Goal: Communication & Community: Answer question/provide support

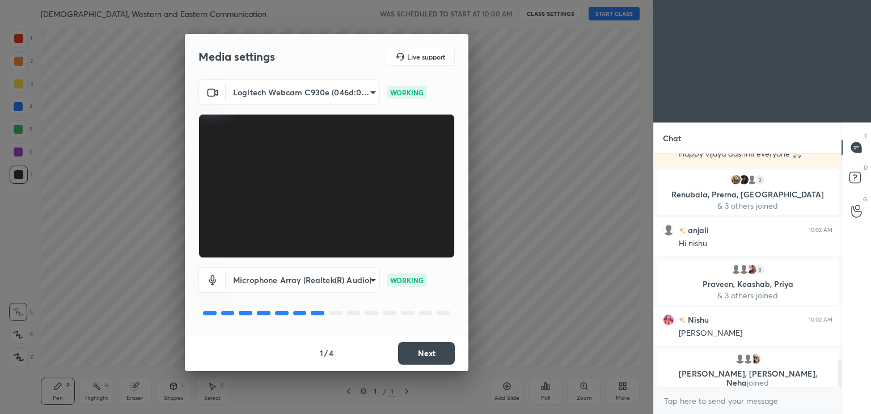
scroll to position [1815, 0]
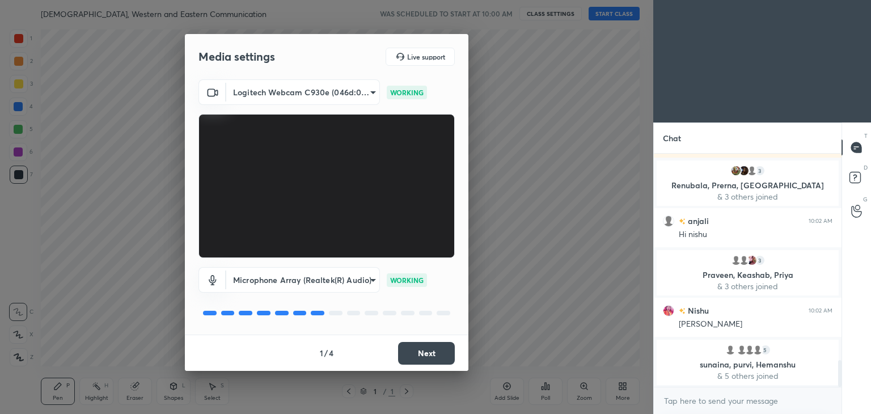
click at [428, 356] on button "Next" at bounding box center [426, 353] width 57 height 23
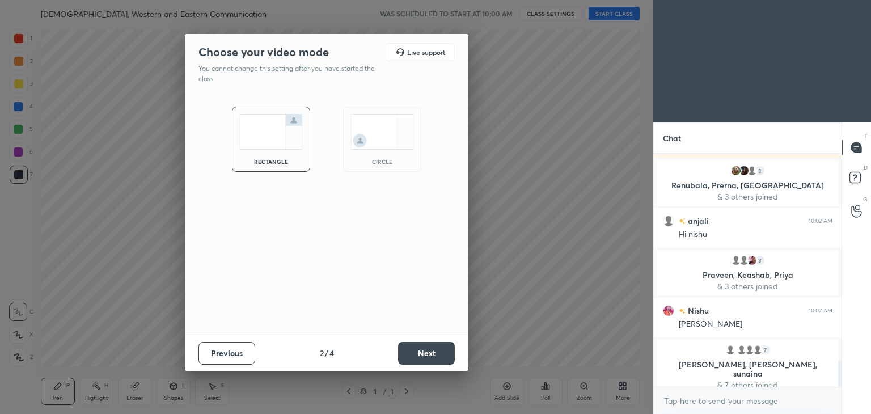
click at [409, 153] on div "circle" at bounding box center [382, 139] width 78 height 65
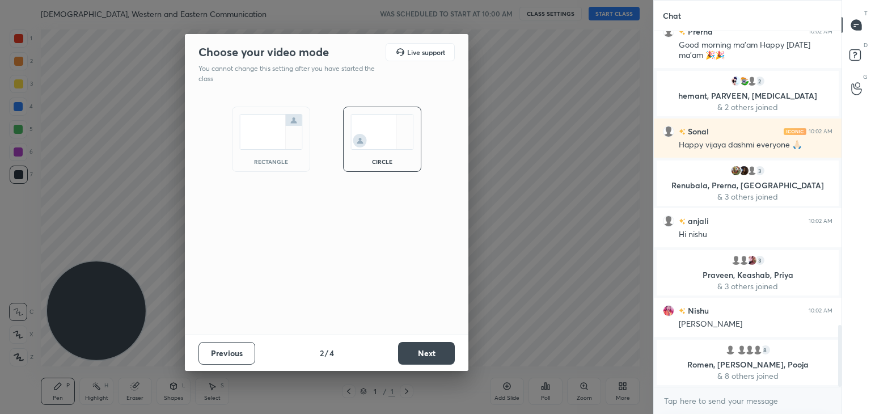
scroll to position [4, 3]
click at [434, 346] on button "Next" at bounding box center [426, 353] width 57 height 23
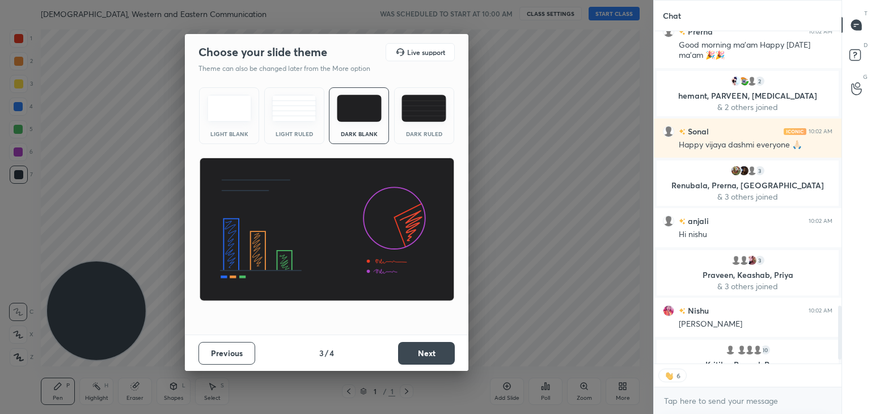
click at [434, 352] on button "Next" at bounding box center [426, 353] width 57 height 23
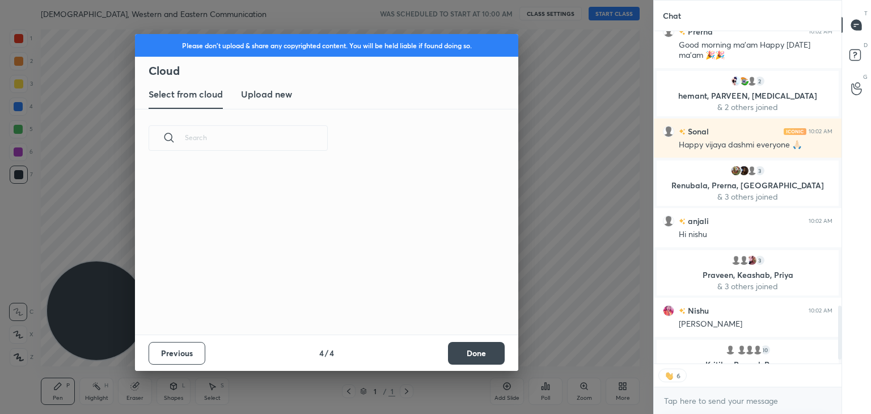
scroll to position [3, 6]
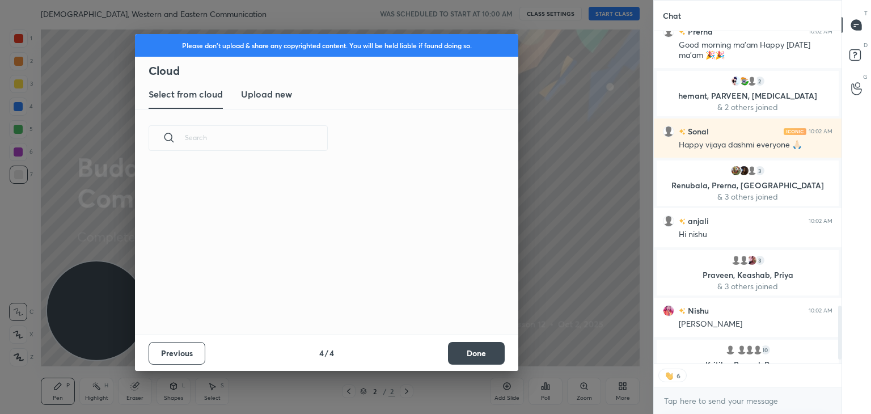
click at [434, 352] on div "Previous 4 / 4 Done" at bounding box center [326, 353] width 383 height 36
click at [460, 354] on button "Done" at bounding box center [476, 353] width 57 height 23
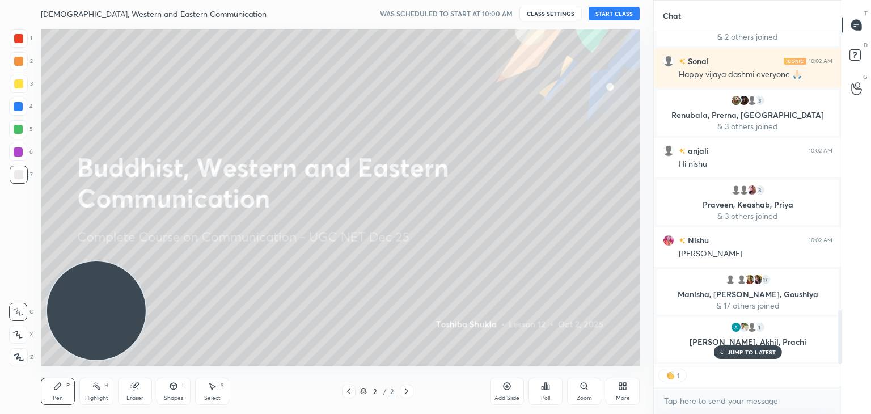
scroll to position [1780, 0]
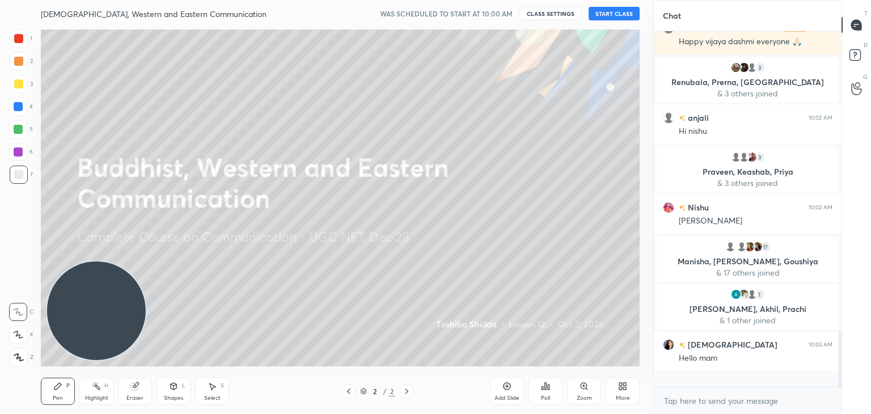
click at [623, 13] on button "START CLASS" at bounding box center [614, 14] width 51 height 14
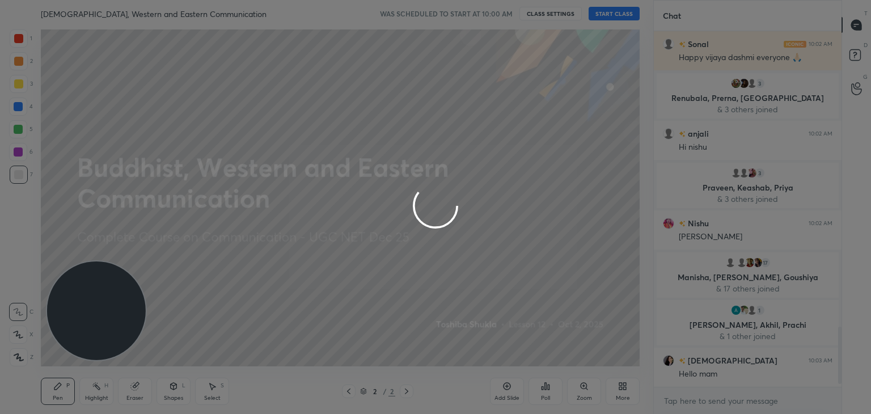
scroll to position [352, 184]
type textarea "x"
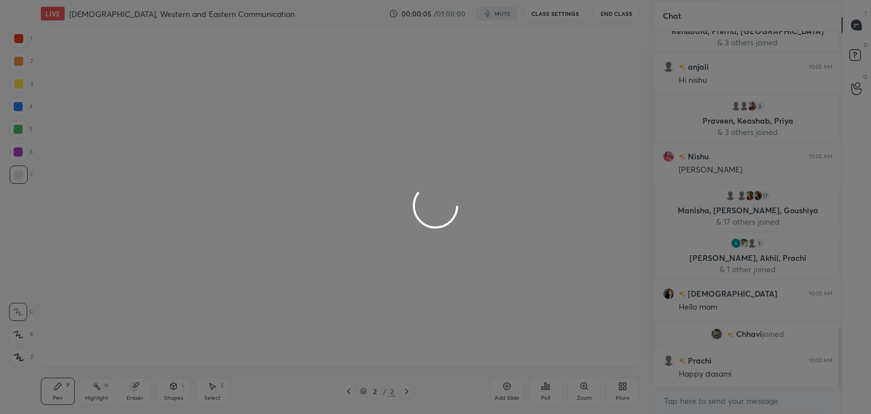
scroll to position [1851, 0]
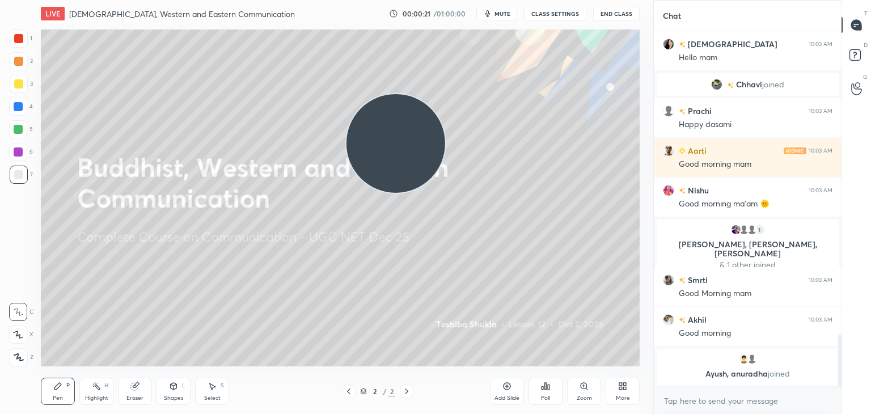
drag, startPoint x: 129, startPoint y: 309, endPoint x: 593, endPoint y: 71, distance: 520.9
click at [445, 94] on video at bounding box center [395, 143] width 99 height 99
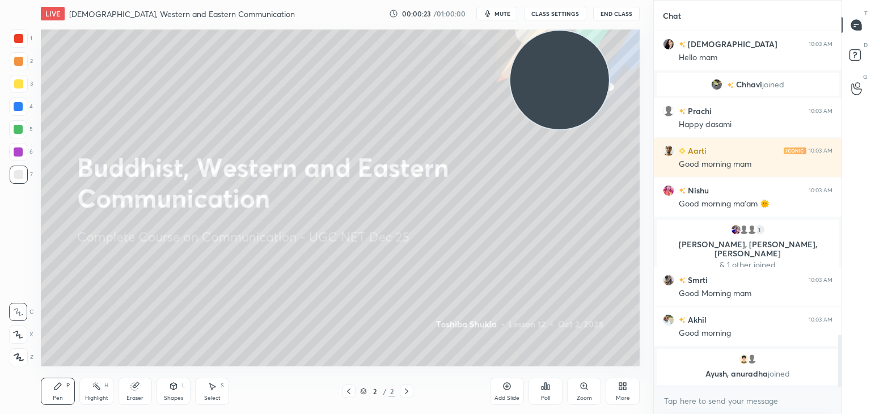
click at [558, 15] on button "CLASS SETTINGS" at bounding box center [555, 14] width 62 height 14
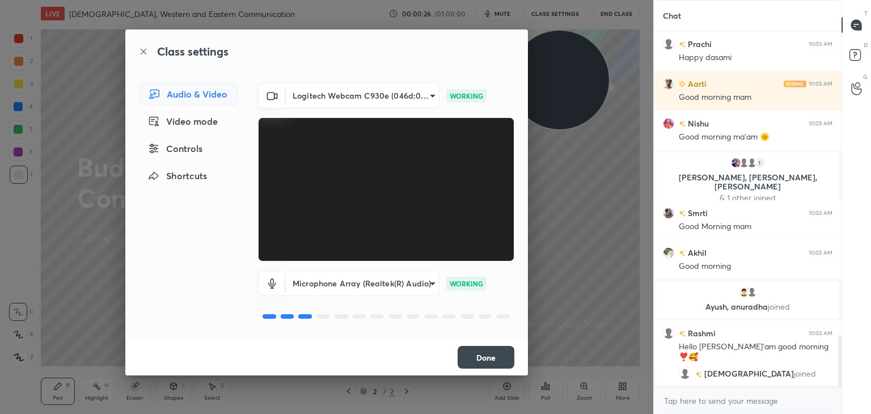
scroll to position [2120, 0]
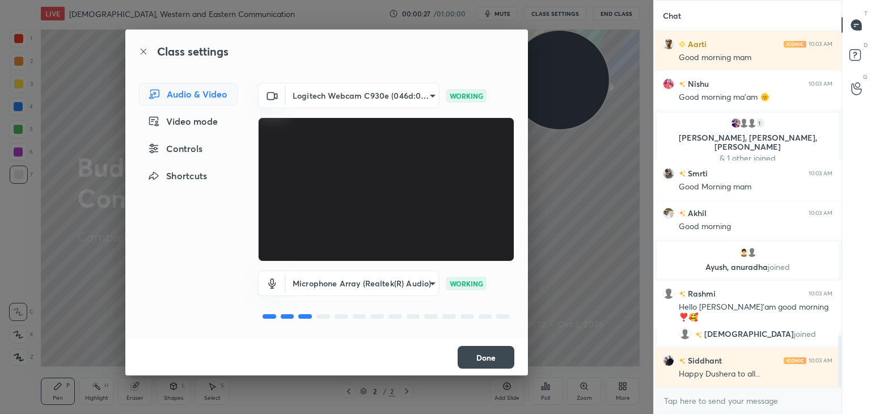
click at [205, 119] on div "Video mode" at bounding box center [188, 121] width 99 height 23
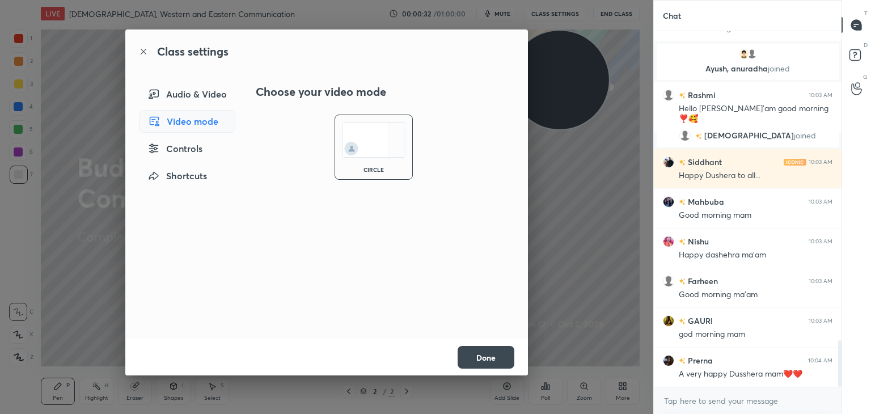
scroll to position [2358, 0]
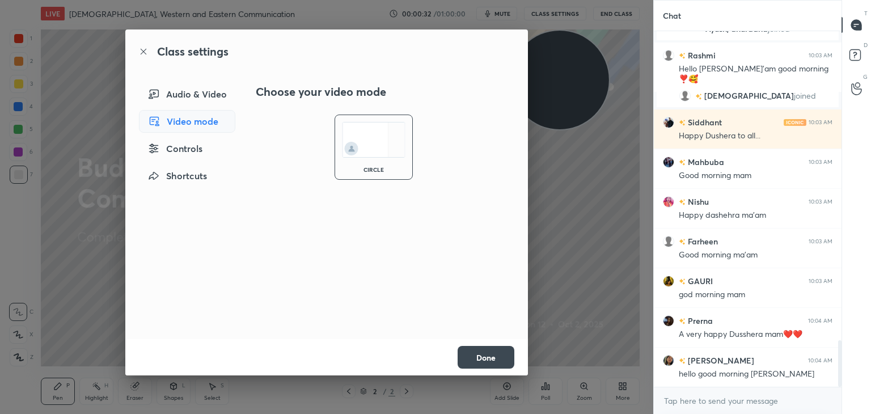
click at [470, 357] on button "Done" at bounding box center [486, 357] width 57 height 23
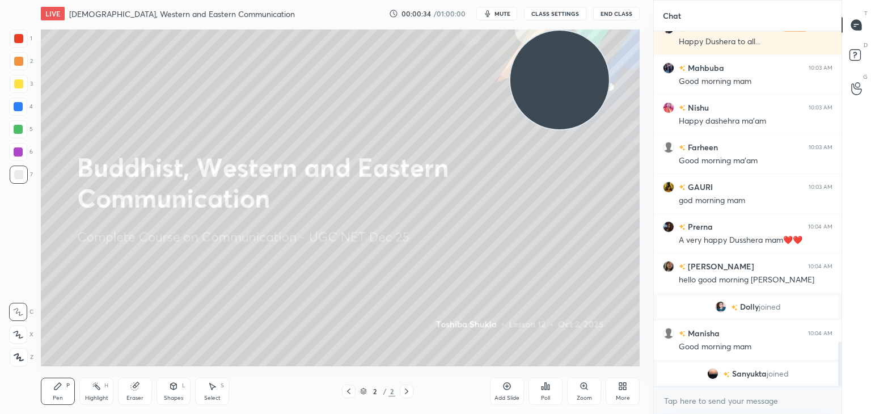
scroll to position [2293, 0]
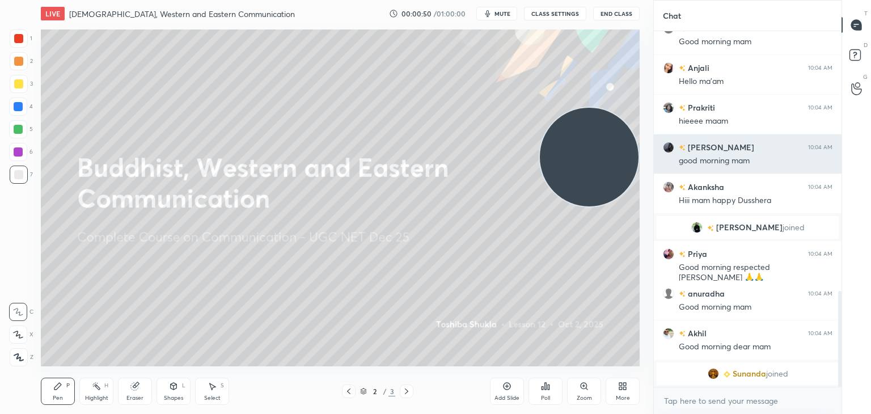
scroll to position [873, 0]
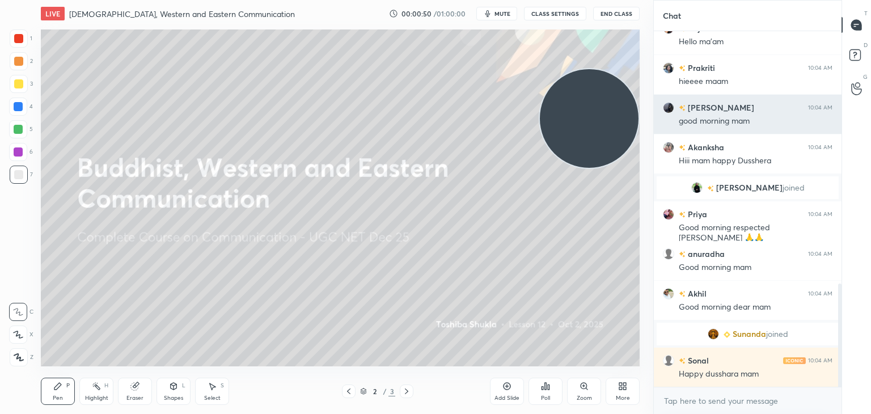
drag, startPoint x: 78, startPoint y: 323, endPoint x: 667, endPoint y: 114, distance: 625.0
click at [667, 114] on div "1 2 3 4 5 6 7 C X Z C X Z E E Erase all H H LIVE Buddhist, Western and Eastern …" at bounding box center [435, 207] width 871 height 414
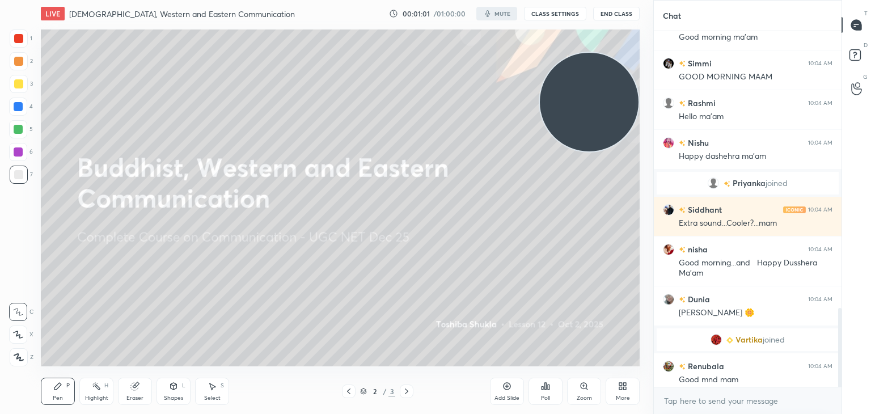
scroll to position [1245, 0]
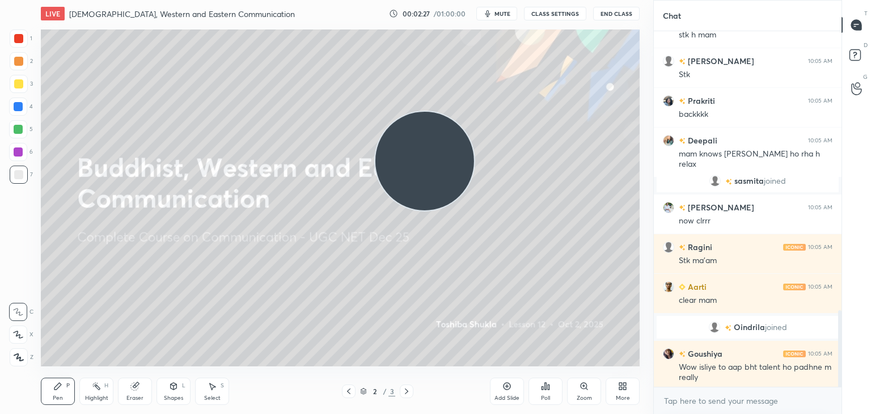
scroll to position [1299, 0]
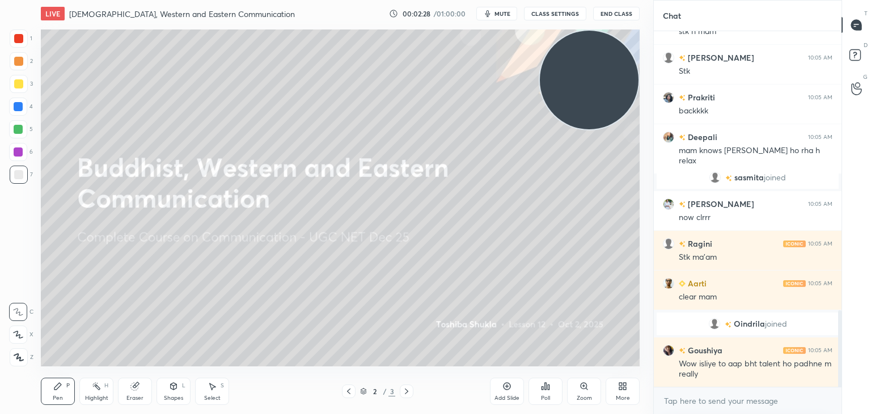
drag, startPoint x: 80, startPoint y: 312, endPoint x: 770, endPoint y: -31, distance: 770.7
click at [770, 0] on html "1 2 3 4 5 6 7 C X Z C X Z E E Erase all H H LIVE Buddhist, Western and Eastern …" at bounding box center [435, 0] width 871 height 0
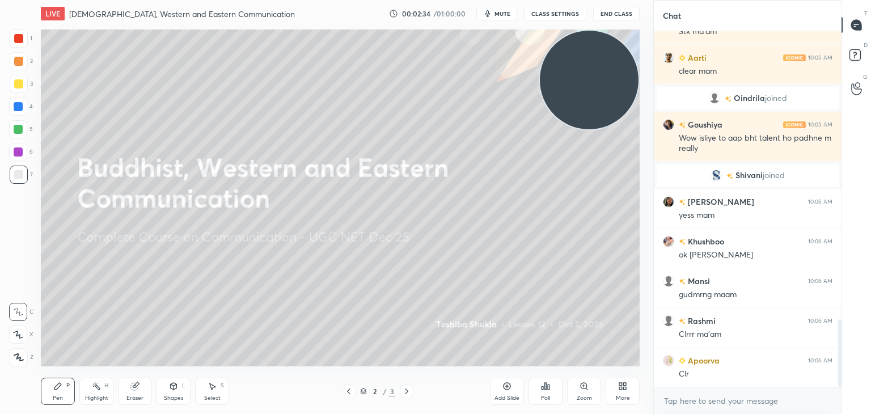
scroll to position [0, 0]
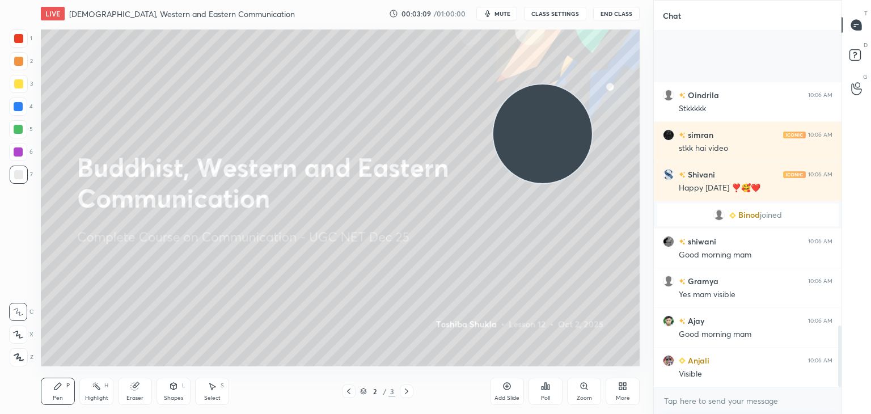
scroll to position [1711, 0]
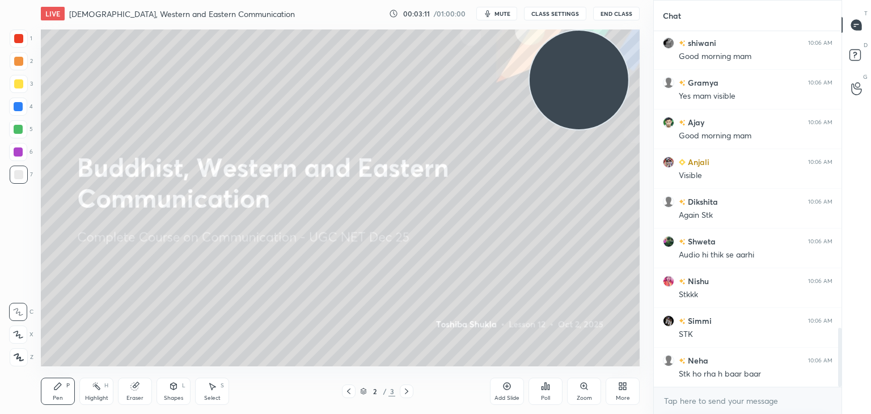
drag, startPoint x: 97, startPoint y: 308, endPoint x: 580, endPoint y: 71, distance: 537.6
click at [580, 71] on video at bounding box center [579, 80] width 99 height 99
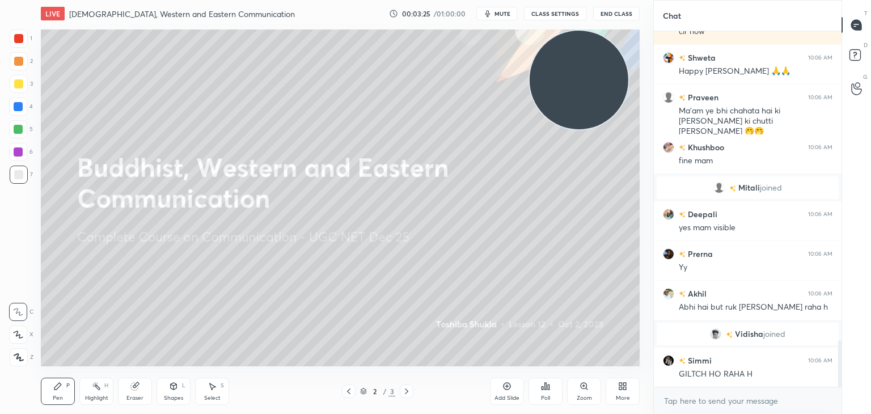
click at [625, 387] on icon at bounding box center [624, 388] width 3 height 3
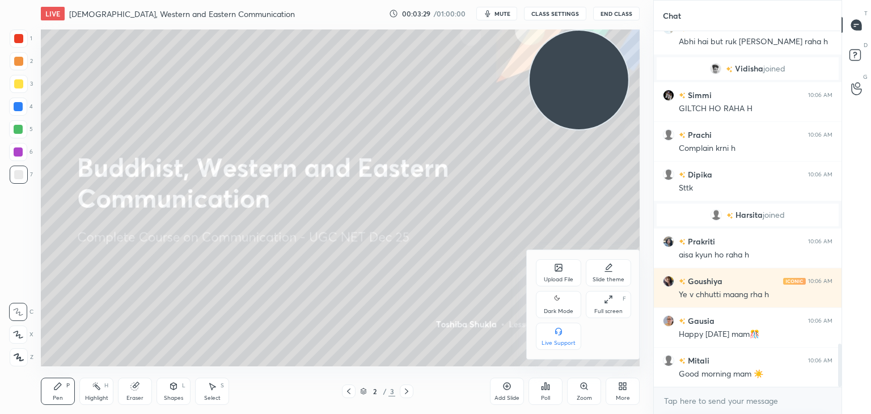
click at [555, 270] on icon at bounding box center [558, 267] width 7 height 7
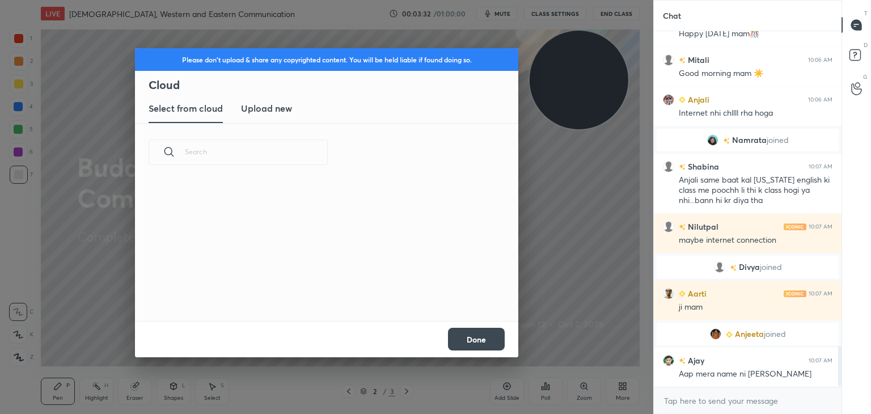
click at [277, 108] on h3 "Upload new" at bounding box center [266, 109] width 51 height 14
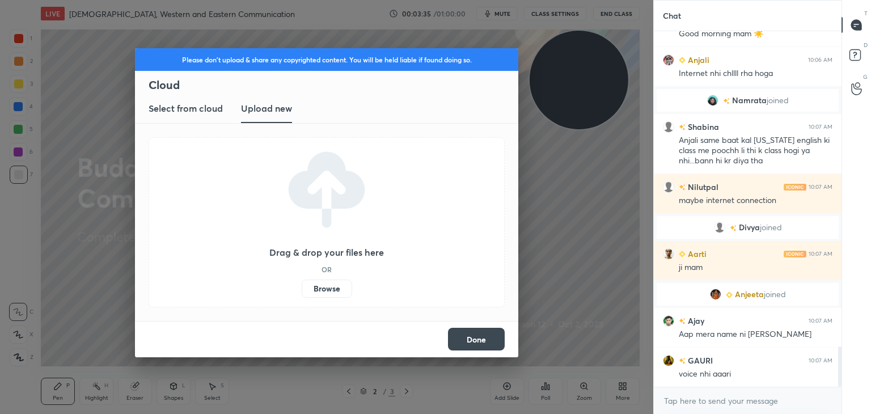
click at [327, 289] on label "Browse" at bounding box center [327, 289] width 50 height 18
click at [302, 289] on input "Browse" at bounding box center [302, 289] width 0 height 18
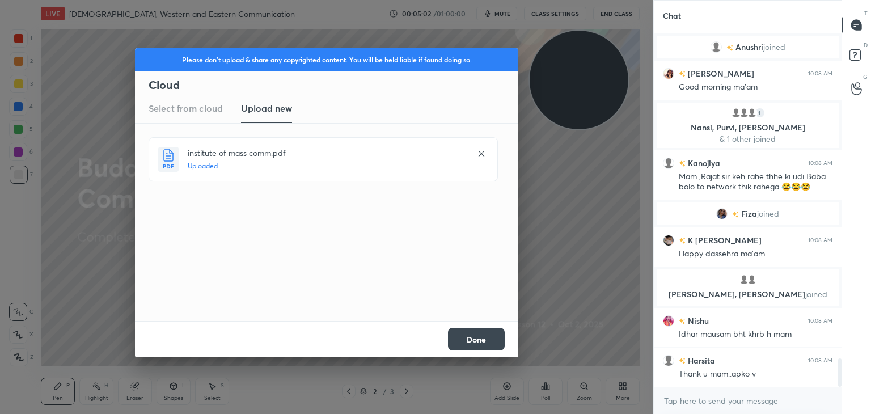
scroll to position [4093, 0]
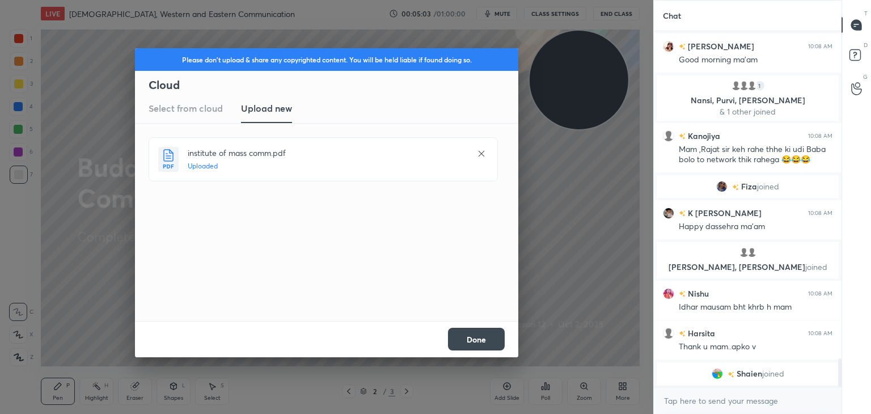
click at [475, 338] on button "Done" at bounding box center [476, 339] width 57 height 23
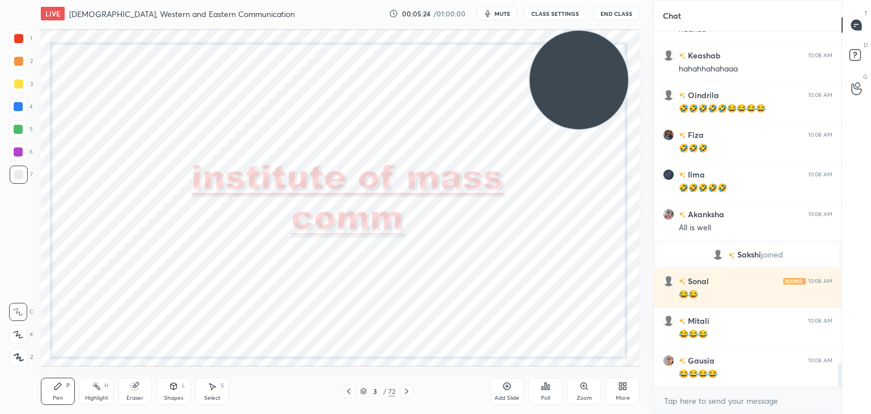
scroll to position [4938, 0]
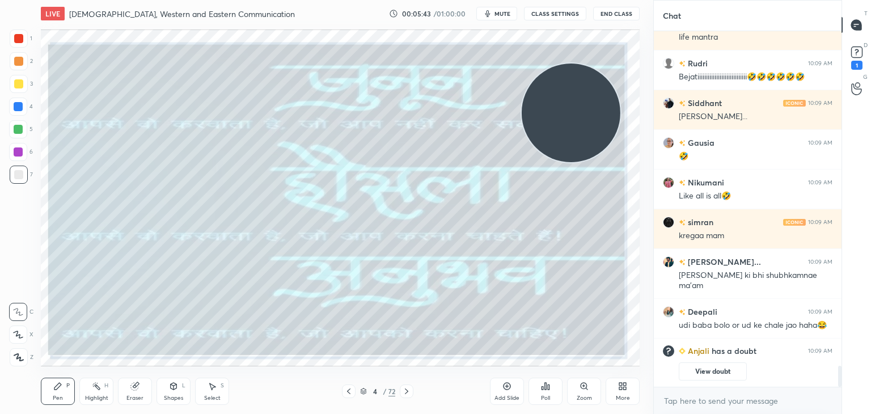
drag, startPoint x: 593, startPoint y: 82, endPoint x: 585, endPoint y: 115, distance: 34.4
click at [585, 115] on video at bounding box center [571, 113] width 99 height 99
click at [585, 118] on video at bounding box center [571, 113] width 99 height 99
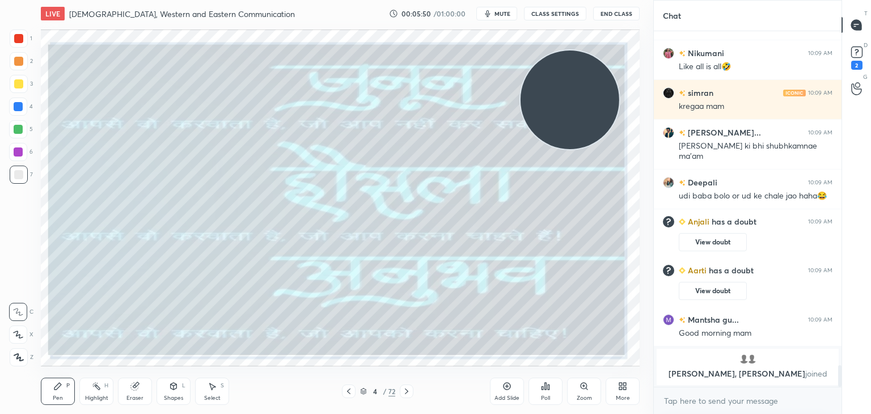
drag, startPoint x: 566, startPoint y: 112, endPoint x: 564, endPoint y: 92, distance: 19.9
click at [564, 92] on video at bounding box center [570, 99] width 99 height 99
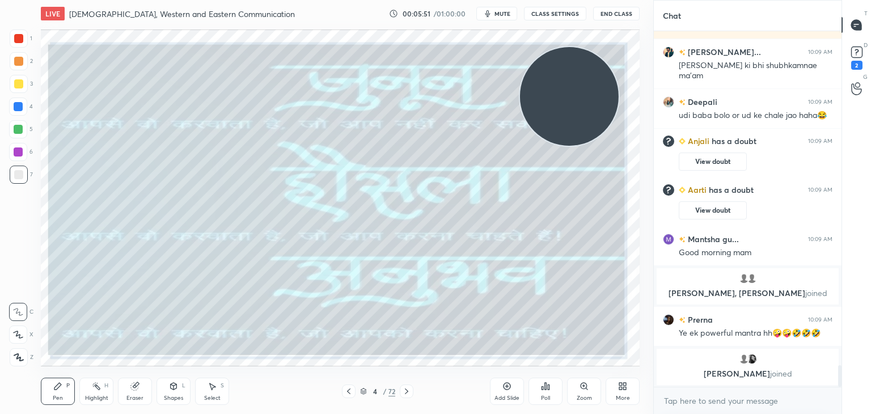
drag, startPoint x: 567, startPoint y: 95, endPoint x: 567, endPoint y: 75, distance: 19.8
click at [567, 75] on video at bounding box center [569, 96] width 99 height 99
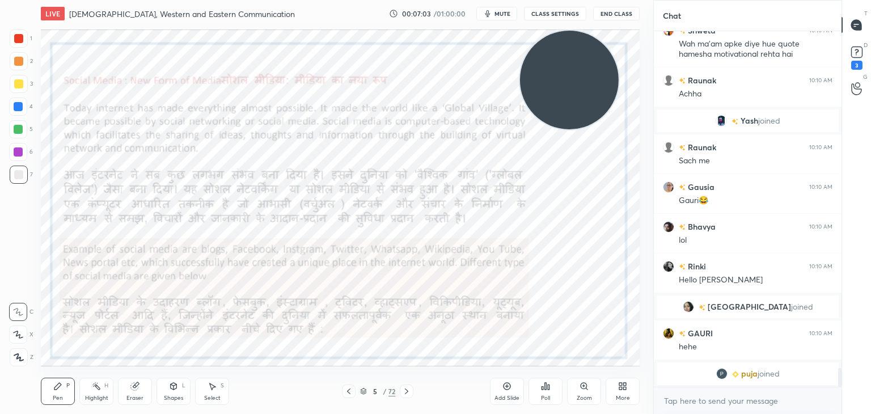
scroll to position [6323, 0]
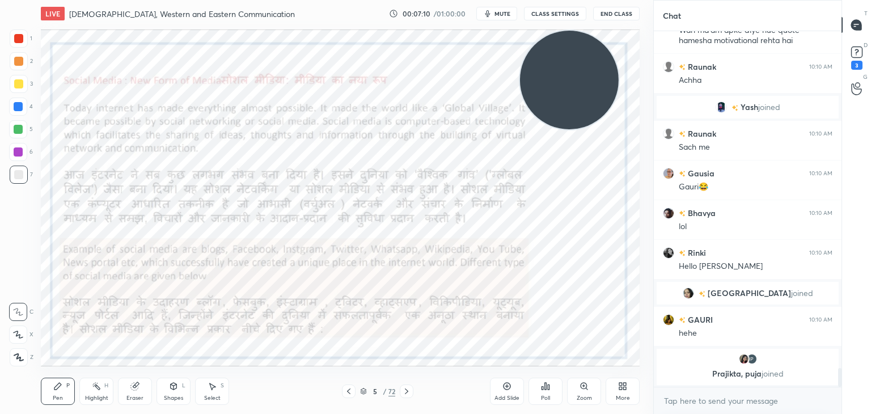
click at [22, 35] on div at bounding box center [18, 38] width 9 height 9
click at [18, 357] on icon at bounding box center [19, 357] width 10 height 8
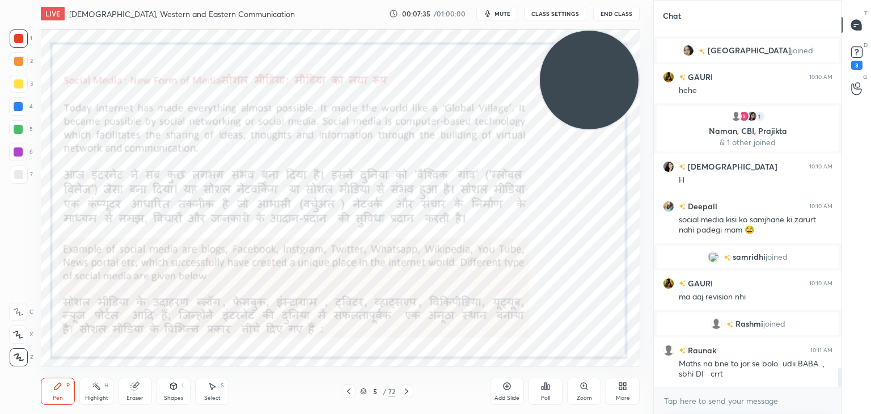
scroll to position [6541, 0]
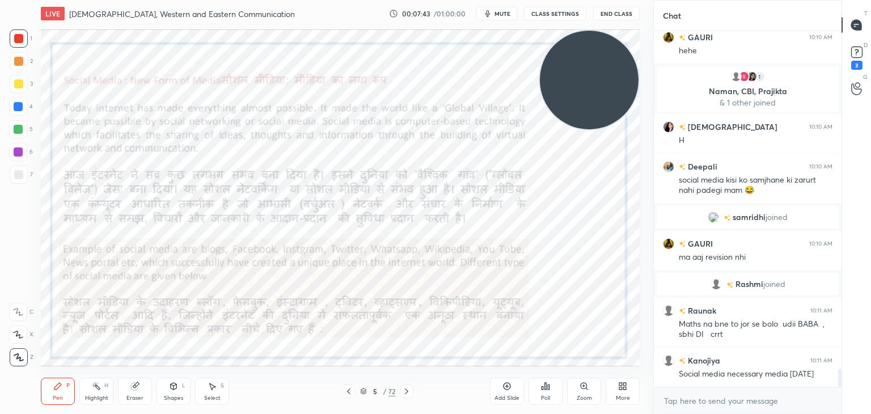
click at [505, 389] on icon at bounding box center [507, 386] width 7 height 7
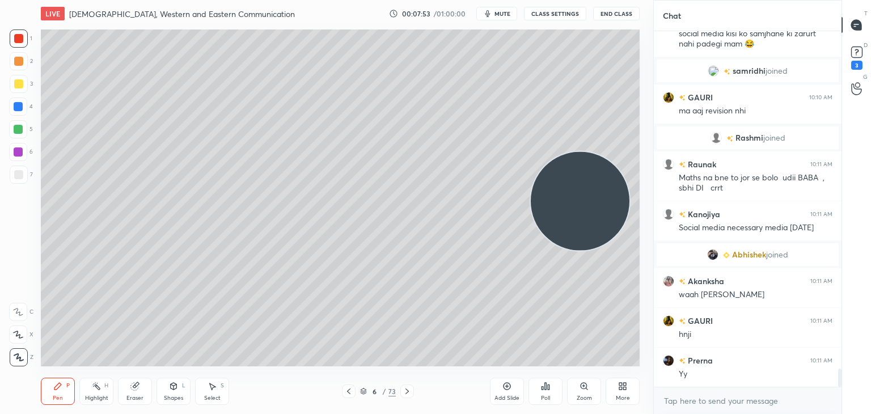
scroll to position [6715, 0]
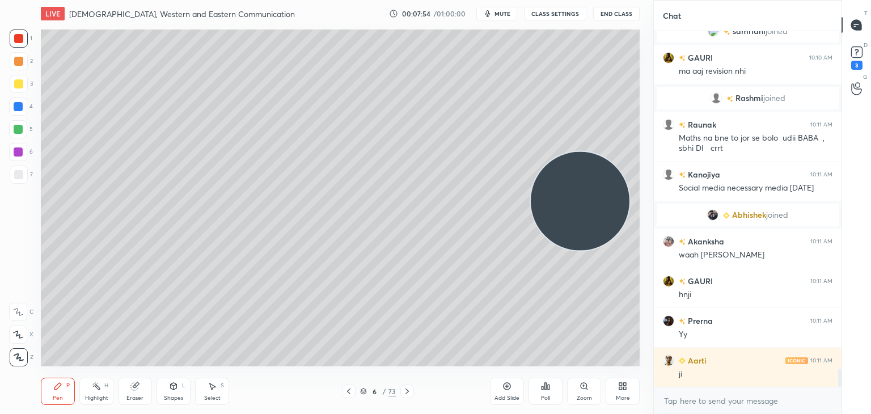
click at [16, 171] on div at bounding box center [18, 174] width 9 height 9
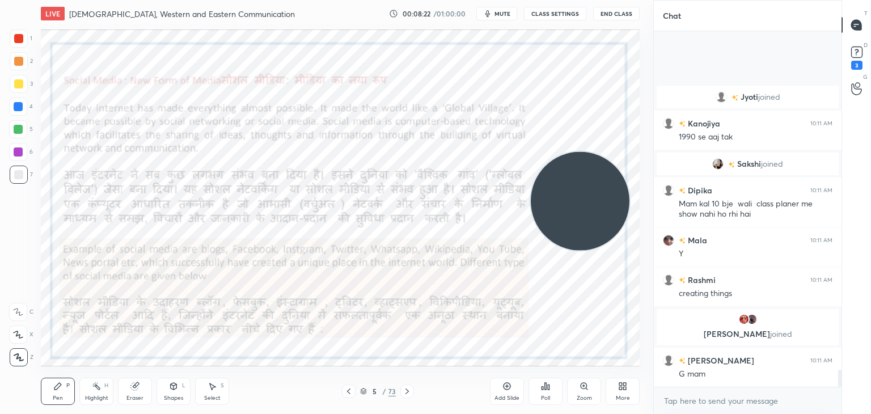
scroll to position [7078, 0]
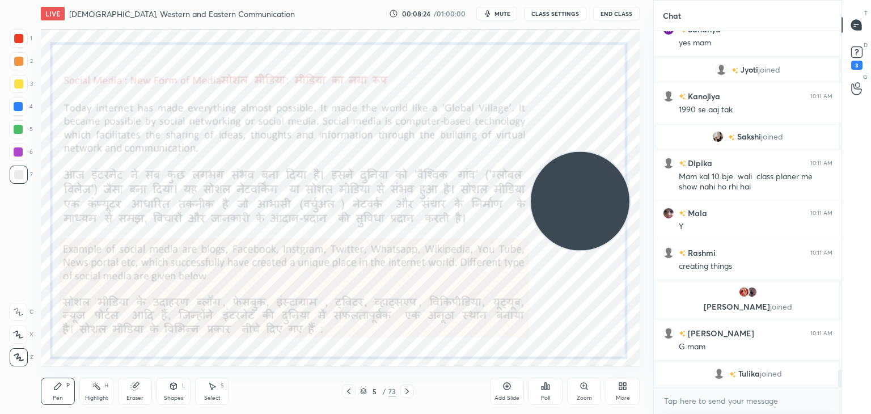
click at [20, 38] on div at bounding box center [18, 38] width 9 height 9
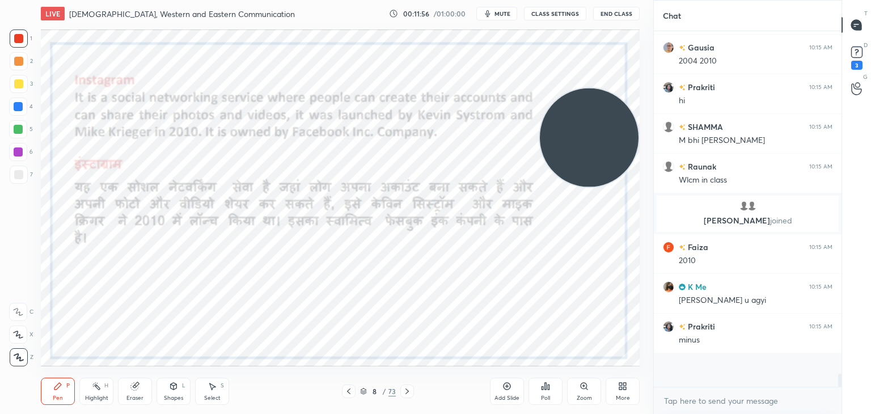
scroll to position [9120, 0]
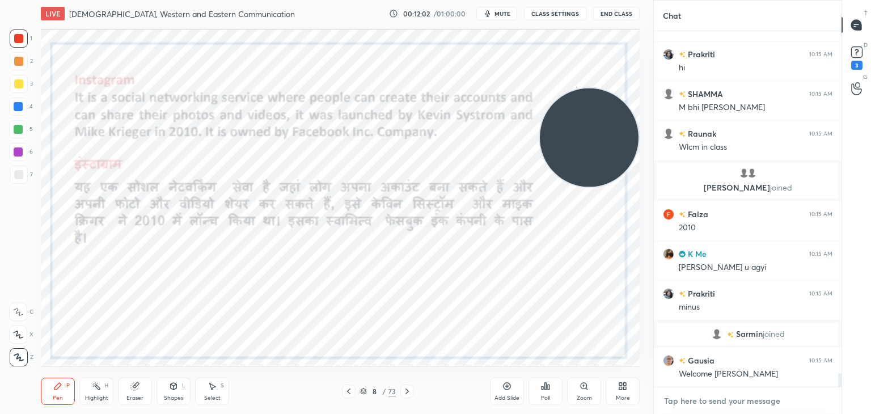
type textarea "x"
click at [692, 396] on textarea at bounding box center [748, 401] width 170 height 18
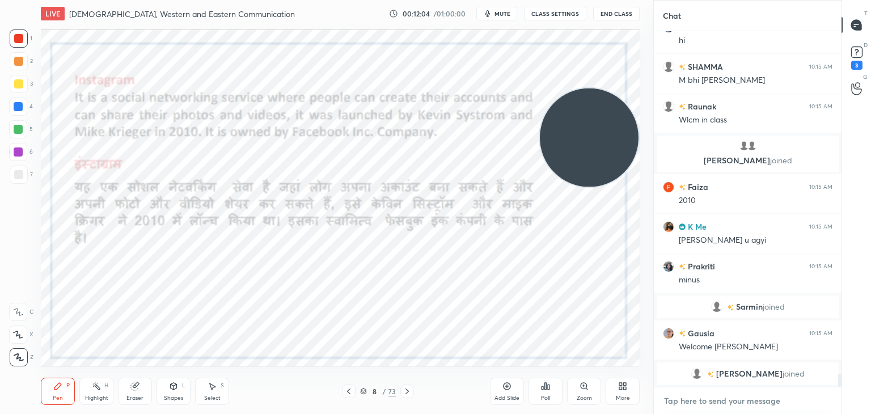
scroll to position [9160, 0]
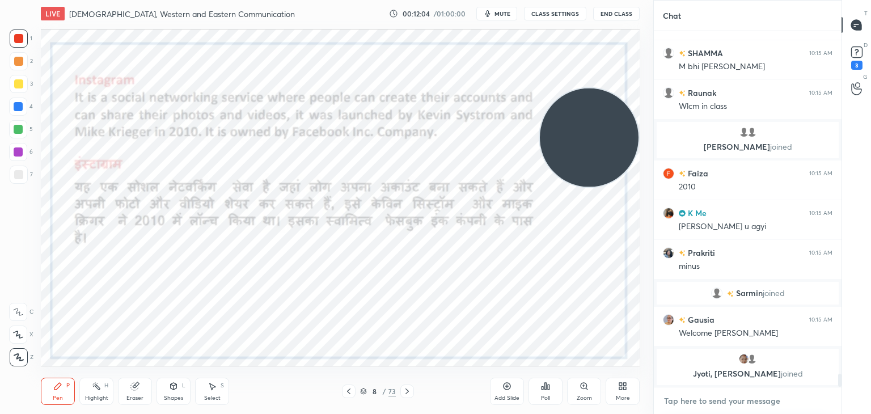
paste textarea "[URL][DOMAIN_NAME]"
type textarea "[URL][DOMAIN_NAME]"
type textarea "x"
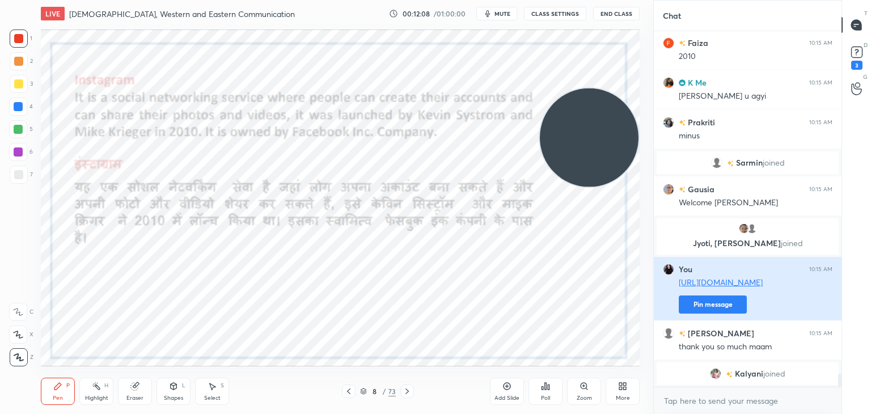
type textarea "x"
click at [684, 302] on button "Pin message" at bounding box center [713, 304] width 68 height 18
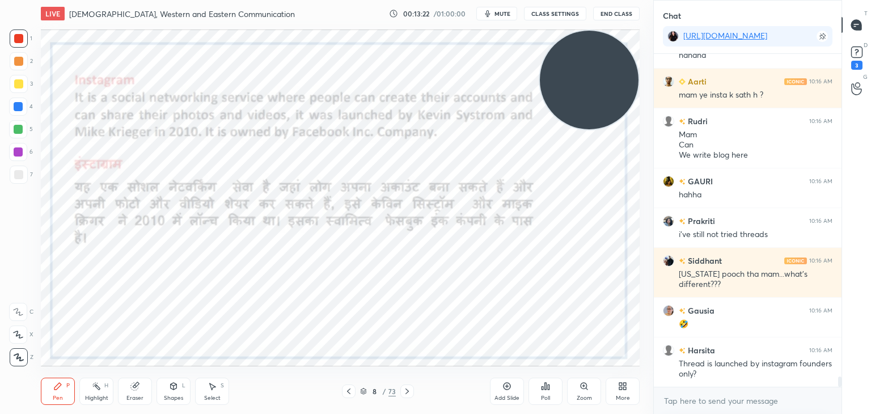
scroll to position [10688, 0]
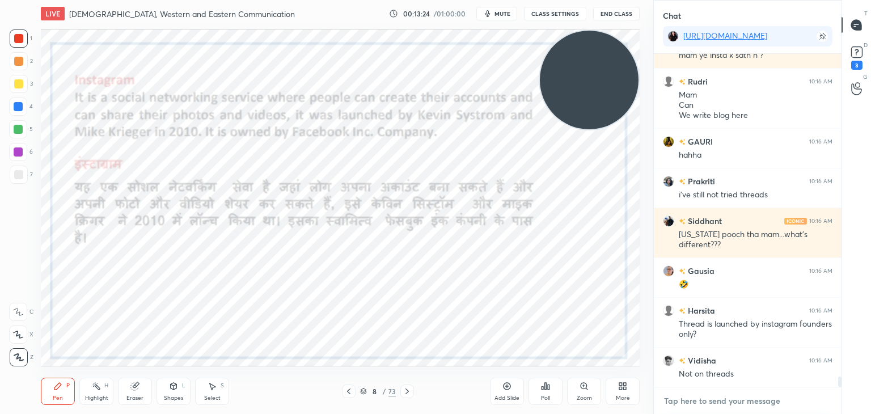
type textarea "x"
click at [667, 396] on textarea at bounding box center [748, 401] width 170 height 18
paste textarea "[URL][DOMAIN_NAME]"
type textarea "[URL][DOMAIN_NAME]"
type textarea "x"
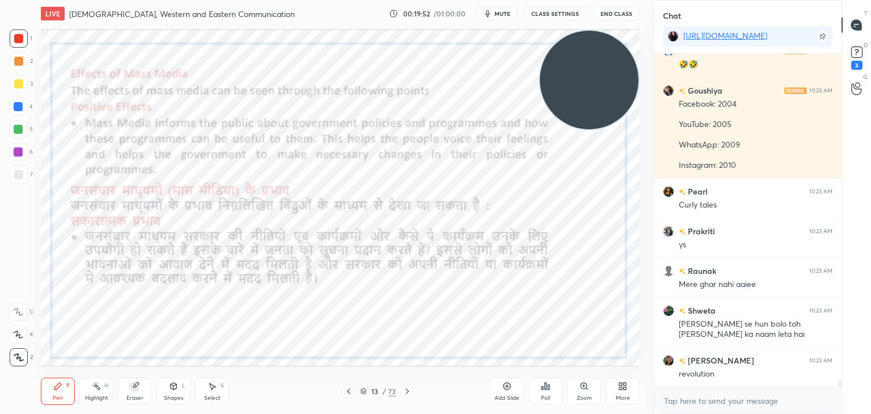
scroll to position [16009, 0]
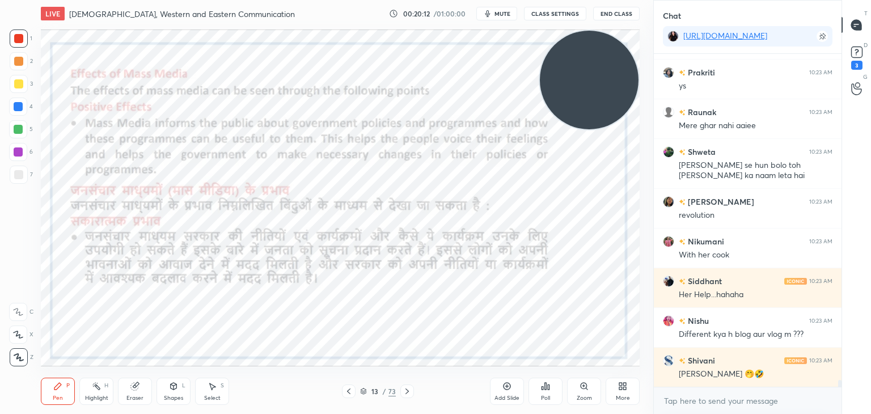
click at [364, 395] on icon at bounding box center [363, 391] width 7 height 7
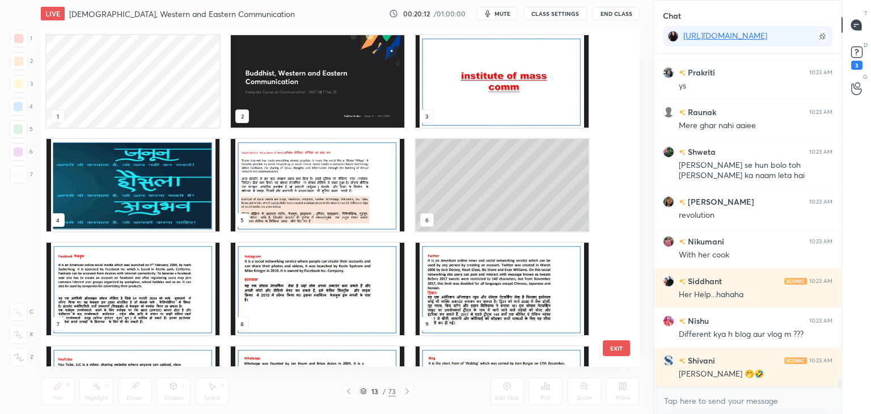
scroll to position [181, 0]
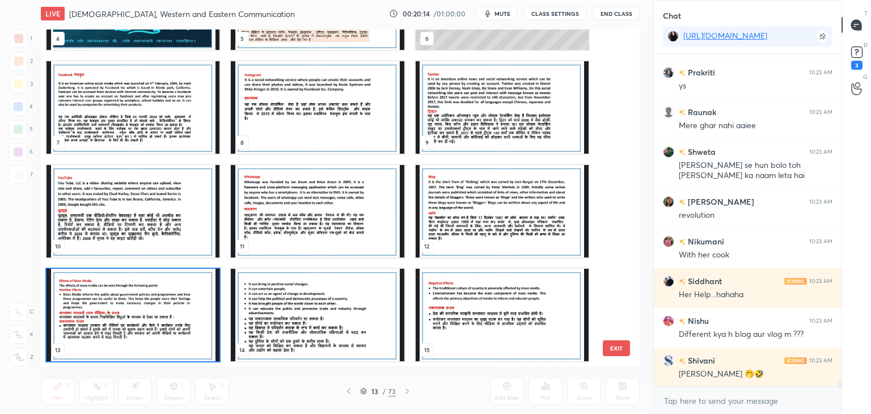
drag, startPoint x: 611, startPoint y: 82, endPoint x: 611, endPoint y: 109, distance: 26.7
click at [611, 109] on div "1 2 3 4 5 6 7 8 9 10 11 12 13 14 15" at bounding box center [330, 197] width 579 height 337
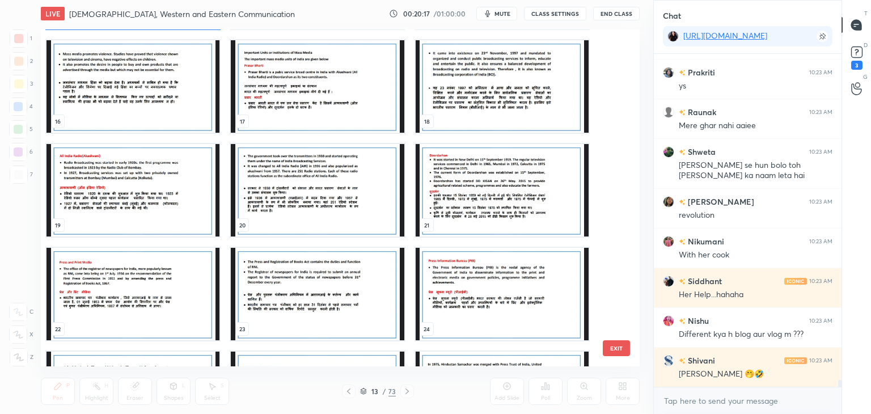
scroll to position [16168, 0]
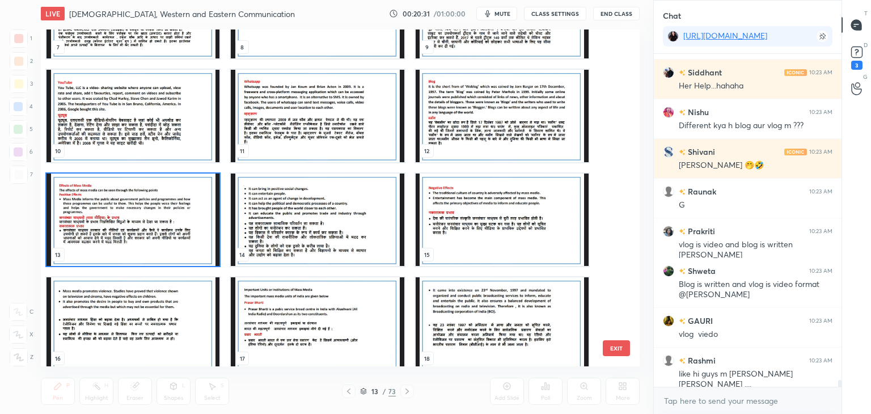
click at [450, 189] on img "grid" at bounding box center [502, 220] width 173 height 92
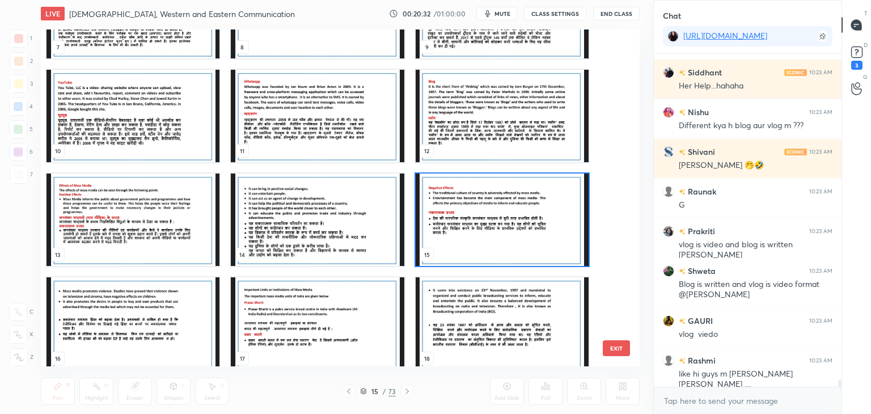
click at [458, 192] on img "grid" at bounding box center [502, 220] width 173 height 92
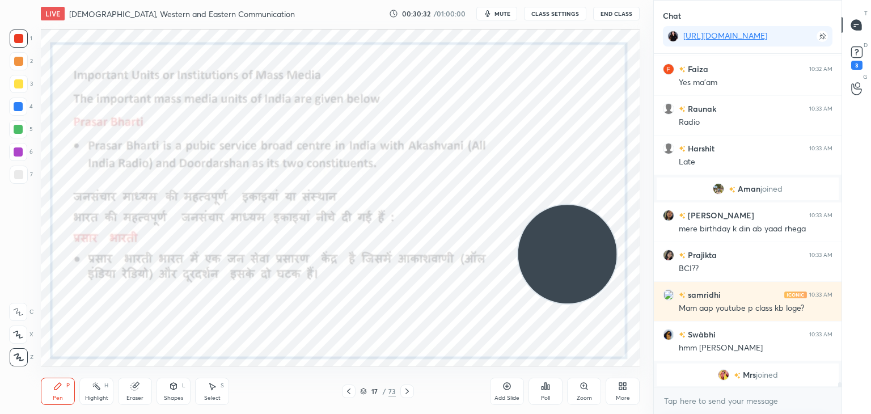
scroll to position [23573, 0]
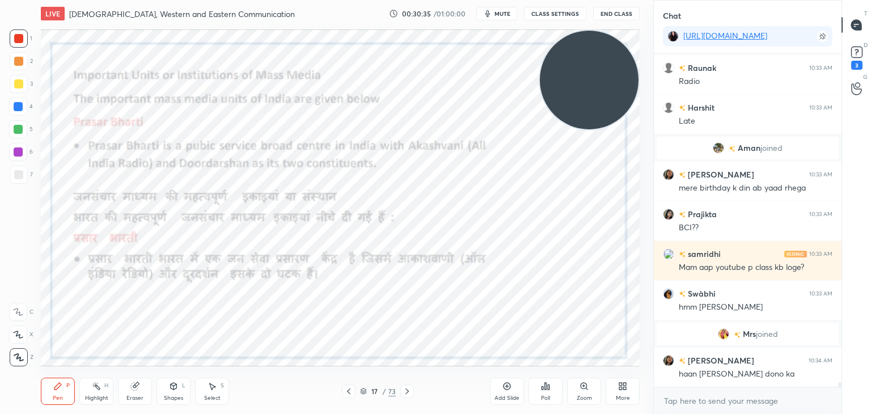
click at [590, 88] on video at bounding box center [589, 80] width 99 height 99
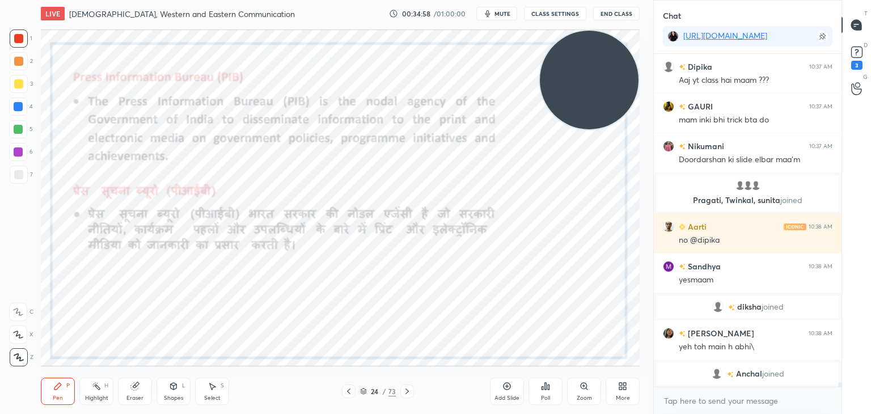
scroll to position [24995, 0]
type textarea "x"
click at [689, 402] on textarea at bounding box center [748, 401] width 170 height 18
paste textarea "[URL][DOMAIN_NAME]"
type textarea "[URL][DOMAIN_NAME]"
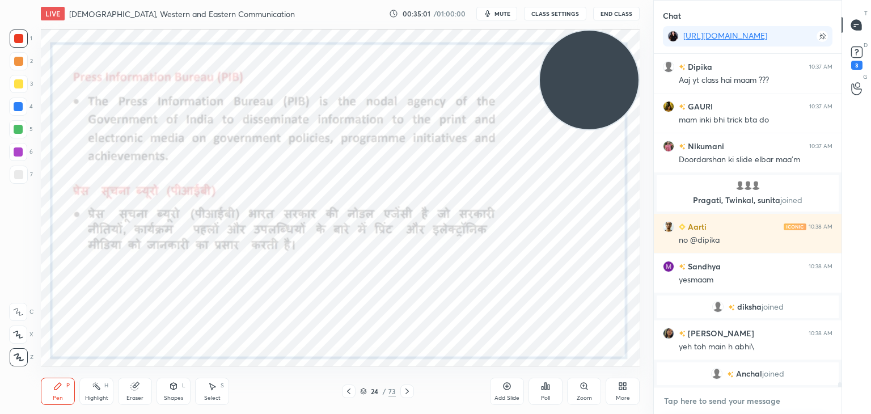
type textarea "x"
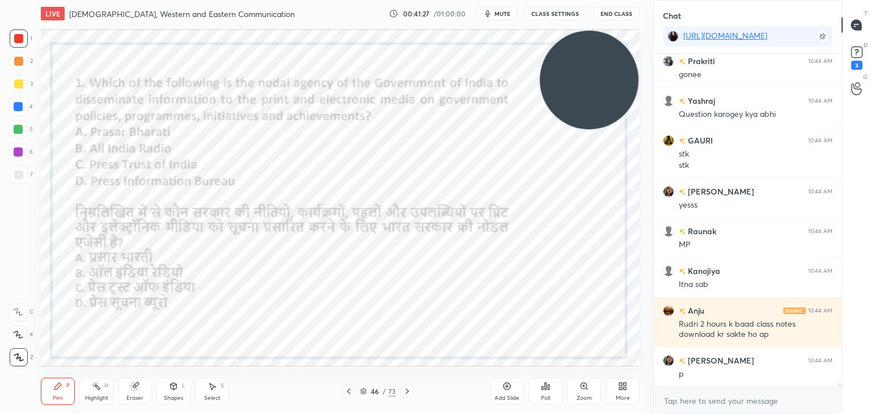
scroll to position [29611, 0]
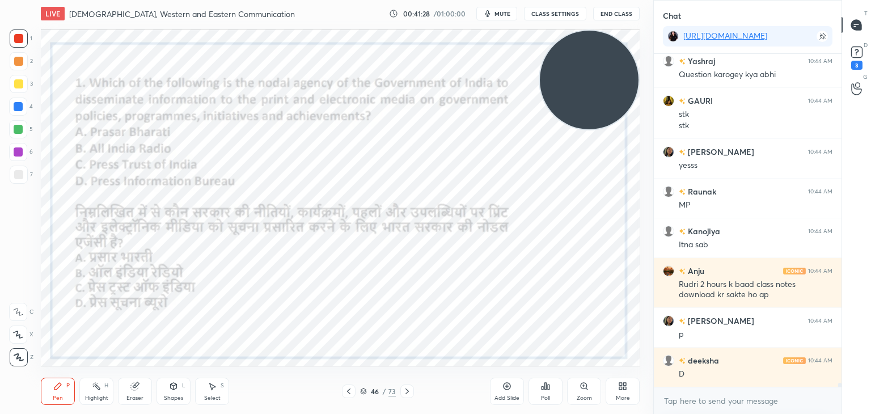
click at [361, 390] on icon at bounding box center [364, 389] width 6 height 3
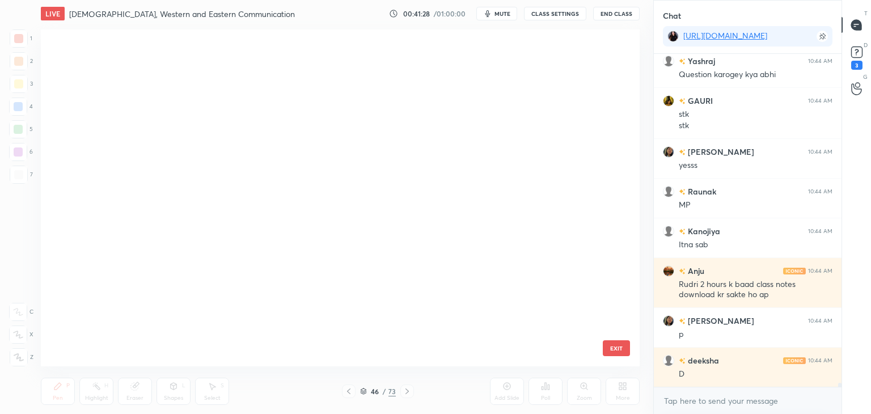
scroll to position [333, 593]
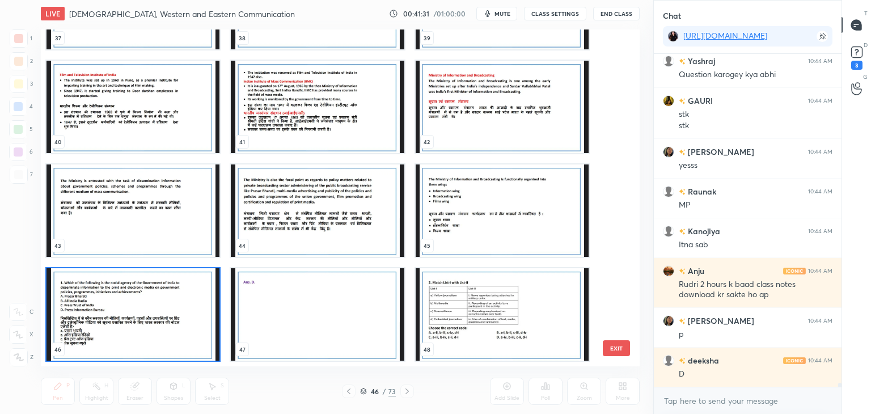
click at [611, 214] on div "37 38 39 40 41 42 43 44 45 46 47 48 49 50 51 52 53 54" at bounding box center [330, 197] width 579 height 337
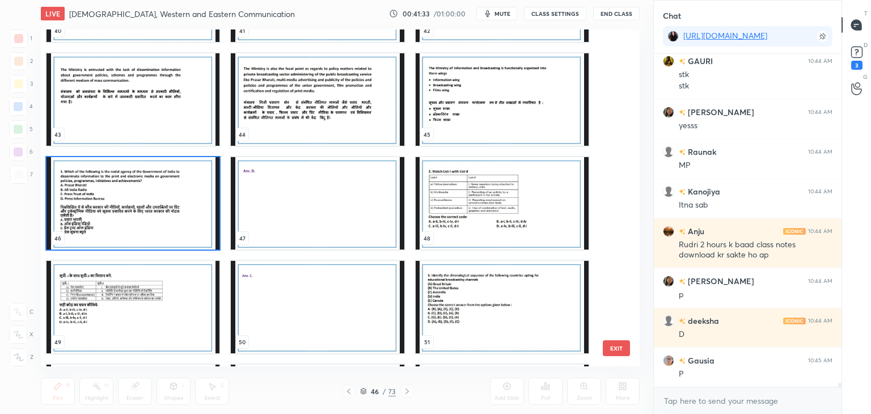
scroll to position [1458, 0]
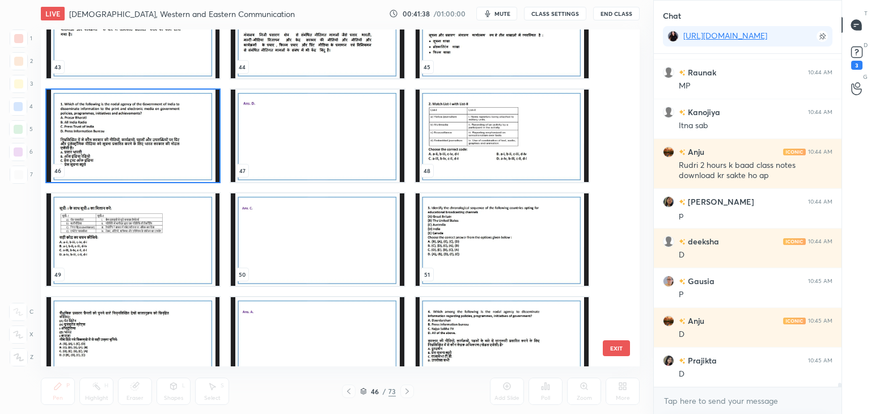
click at [612, 347] on button "EXIT" at bounding box center [616, 348] width 27 height 16
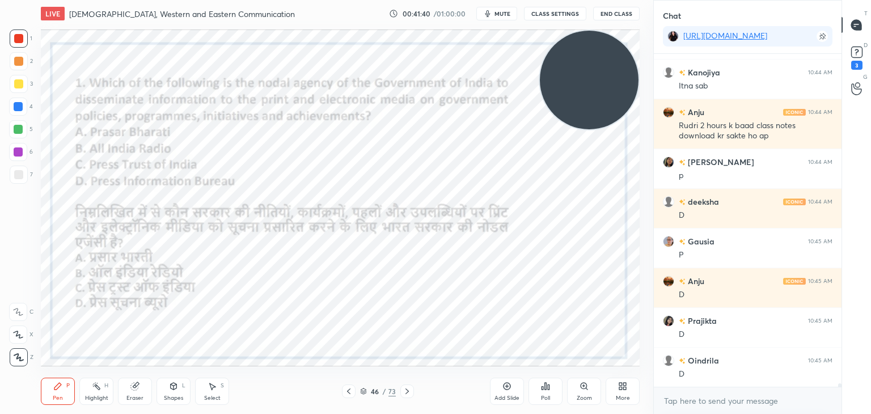
click at [536, 391] on div "Poll" at bounding box center [546, 391] width 34 height 27
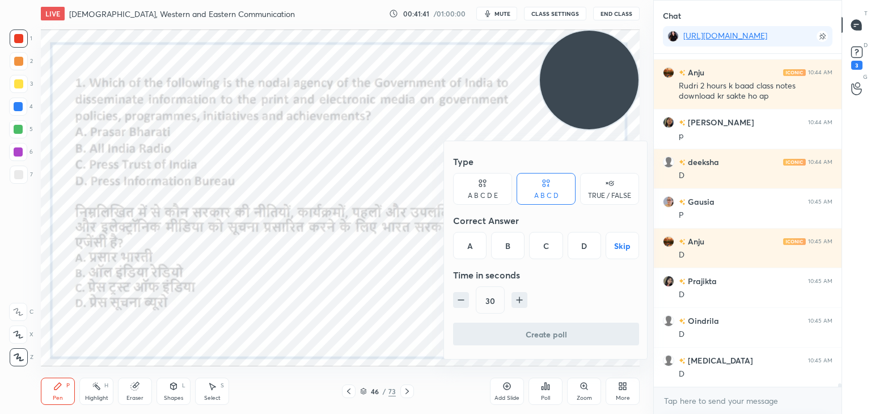
click at [572, 250] on div "D" at bounding box center [584, 245] width 33 height 27
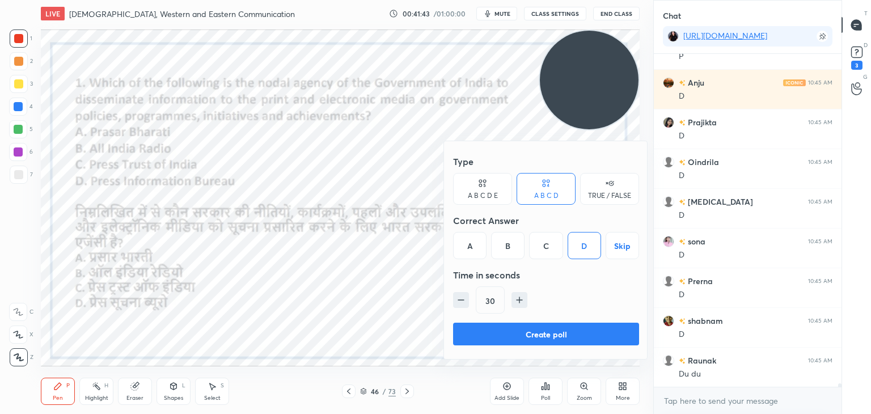
click at [540, 329] on button "Create poll" at bounding box center [546, 334] width 186 height 23
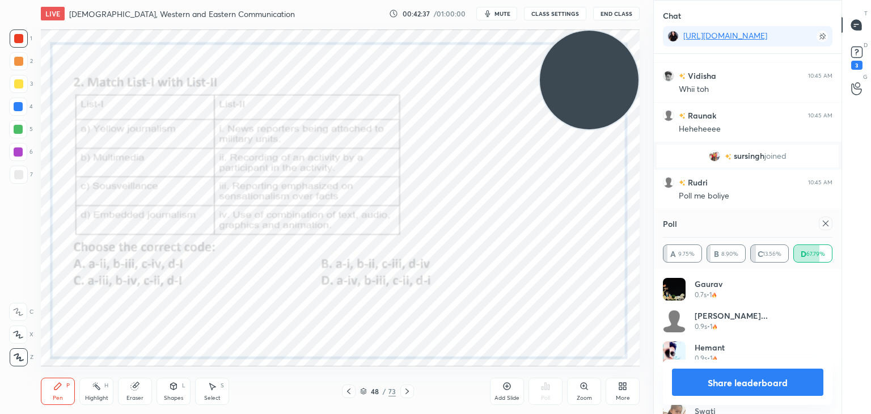
click at [363, 391] on icon at bounding box center [364, 389] width 6 height 3
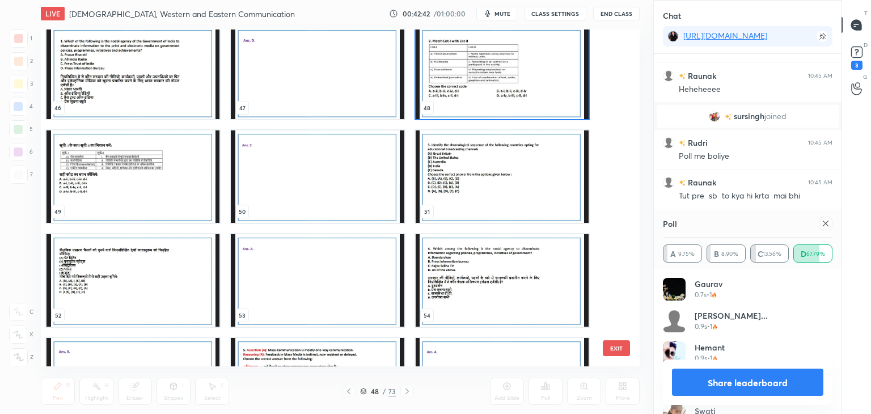
scroll to position [30100, 0]
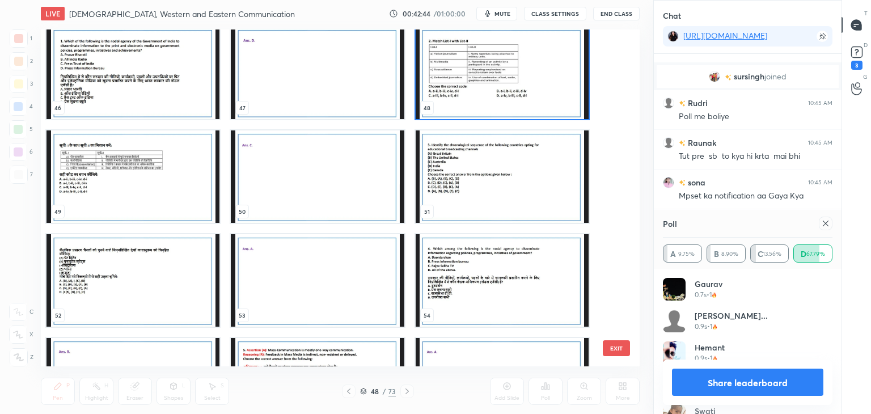
click at [459, 90] on img "grid" at bounding box center [502, 73] width 173 height 92
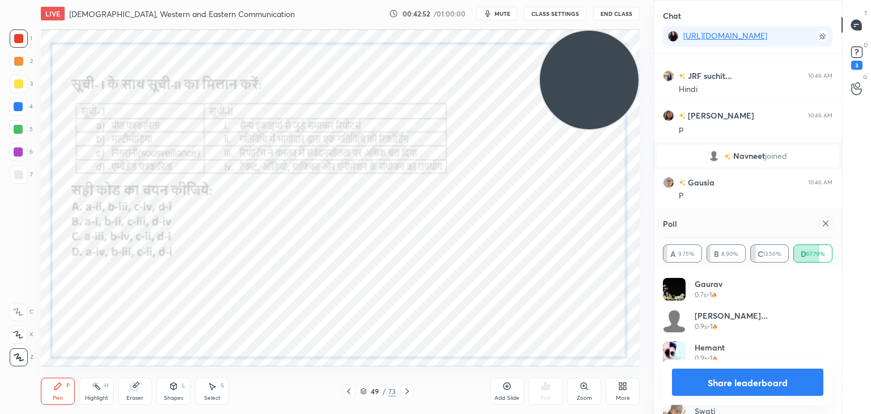
scroll to position [30236, 0]
click at [825, 221] on icon at bounding box center [825, 223] width 9 height 9
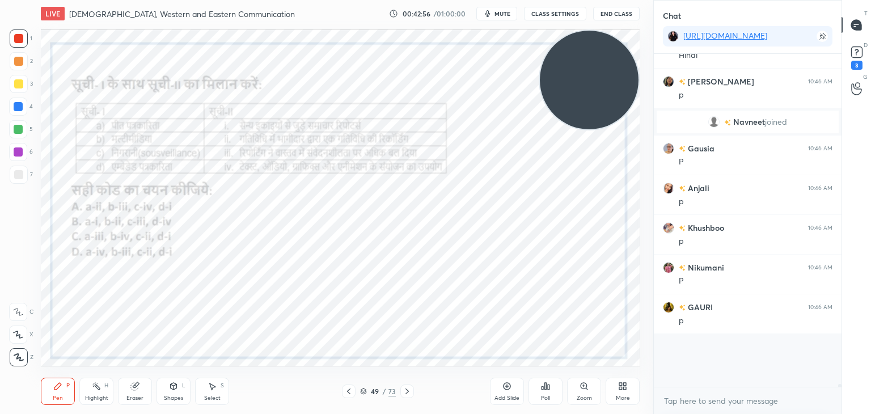
scroll to position [30191, 0]
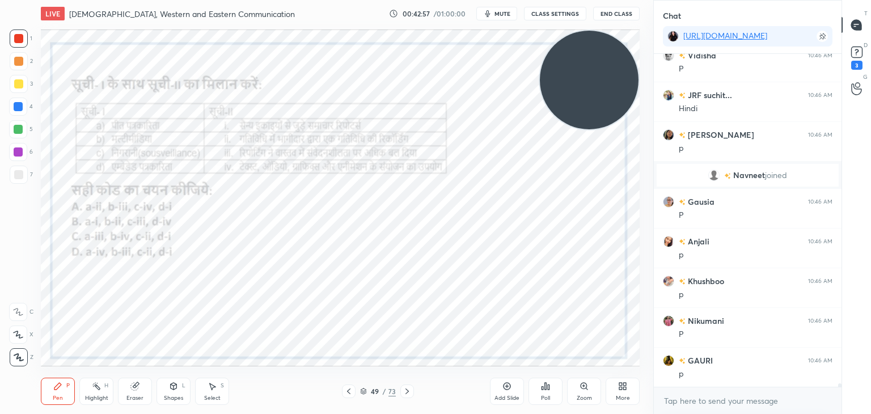
click at [548, 392] on div "Poll" at bounding box center [546, 391] width 34 height 27
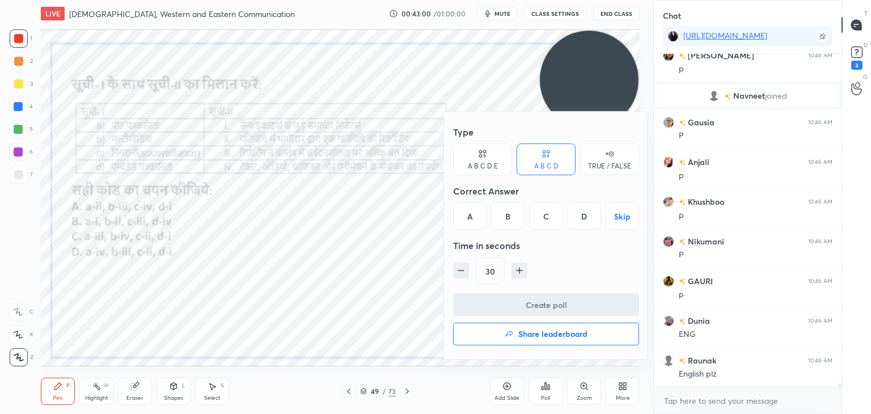
click at [415, 327] on div at bounding box center [435, 207] width 871 height 414
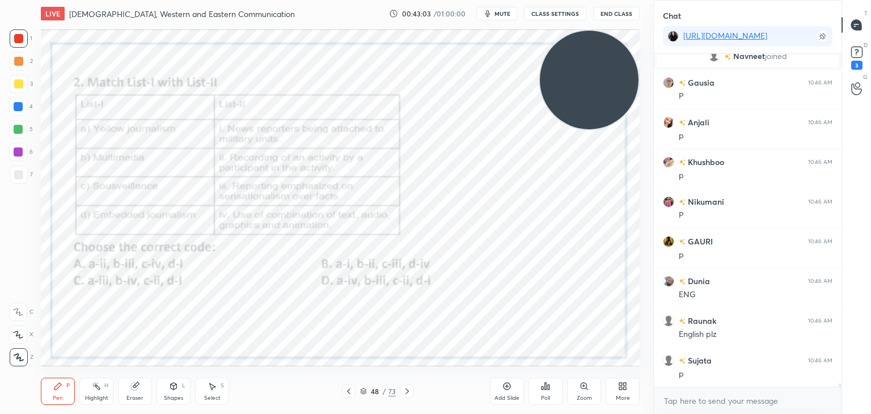
click at [545, 393] on div "Poll" at bounding box center [546, 391] width 34 height 27
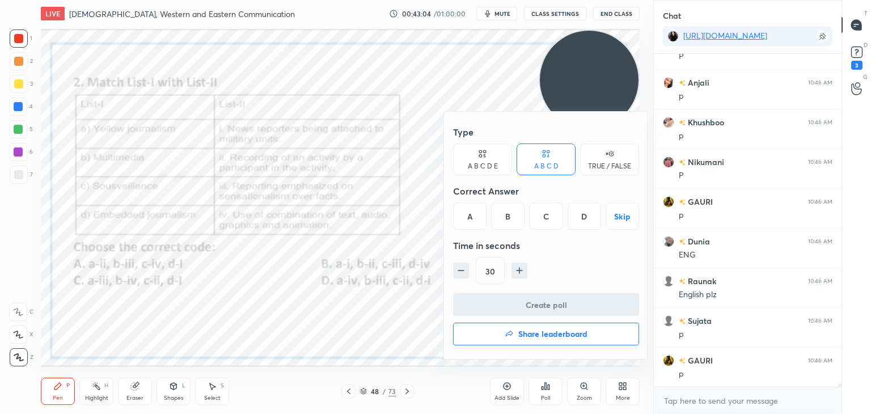
click at [544, 214] on div "C" at bounding box center [545, 215] width 33 height 27
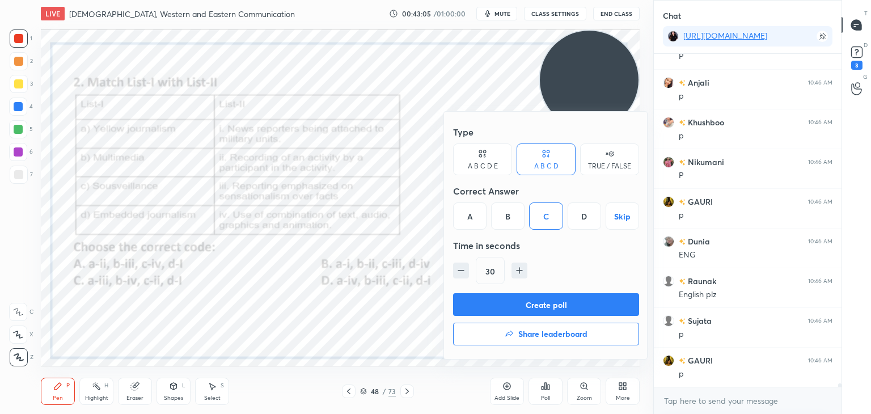
click at [508, 306] on button "Create poll" at bounding box center [546, 304] width 186 height 23
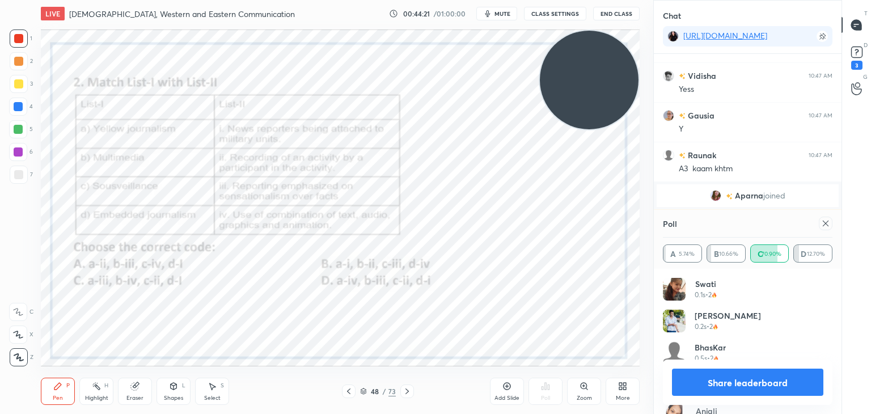
scroll to position [31247, 0]
click at [823, 226] on icon at bounding box center [825, 223] width 9 height 9
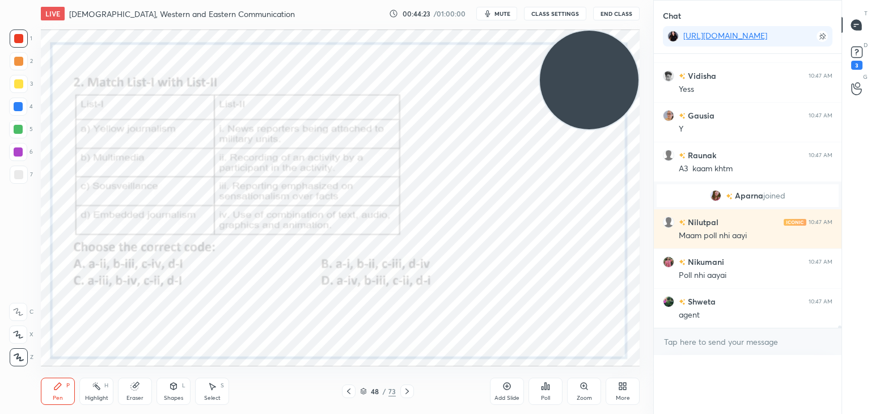
scroll to position [4, 3]
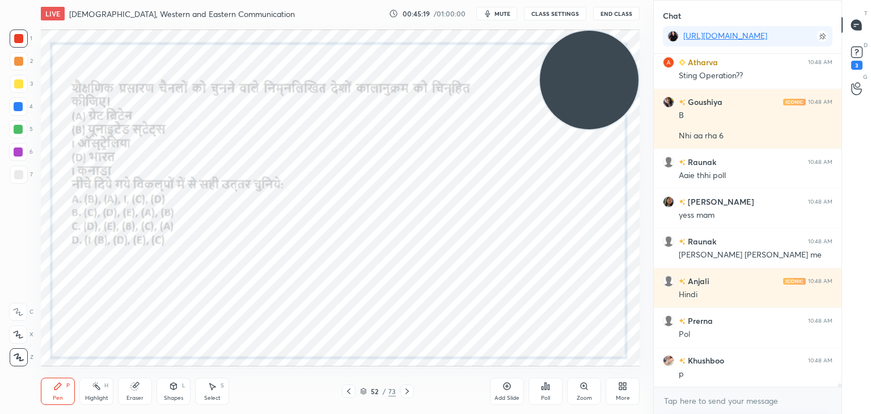
click at [361, 393] on icon at bounding box center [364, 393] width 6 height 2
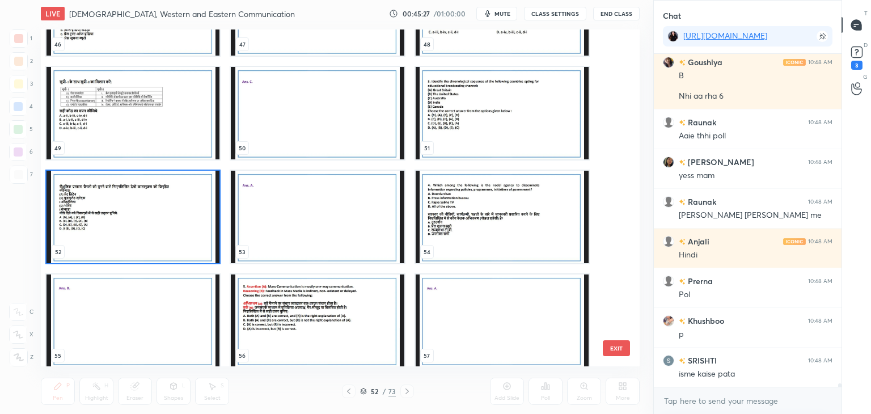
scroll to position [31903, 0]
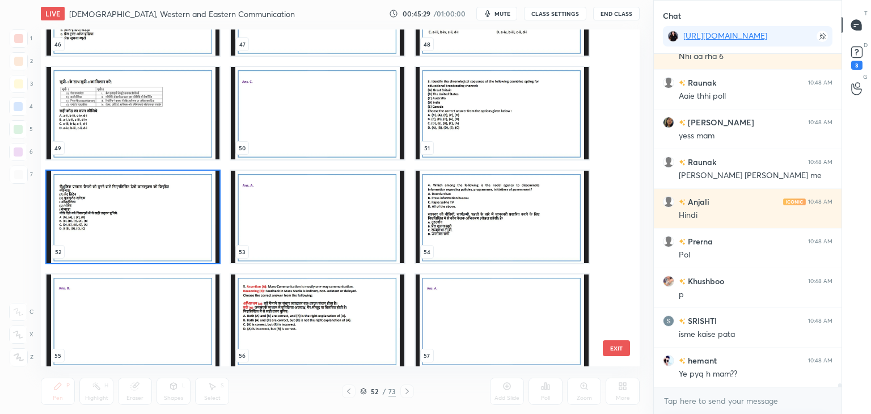
click at [610, 348] on button "EXIT" at bounding box center [616, 348] width 27 height 16
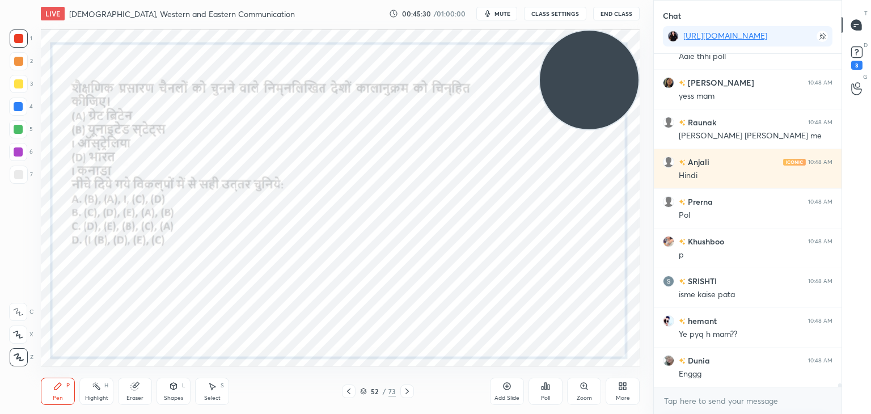
scroll to position [31983, 0]
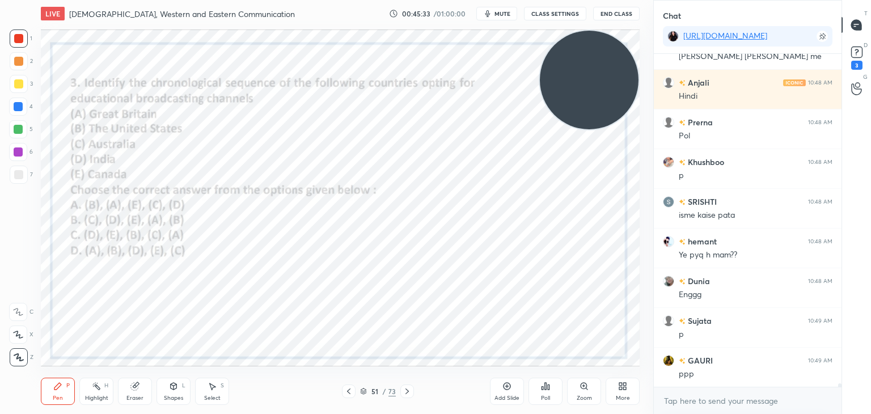
click at [544, 385] on icon at bounding box center [545, 386] width 9 height 9
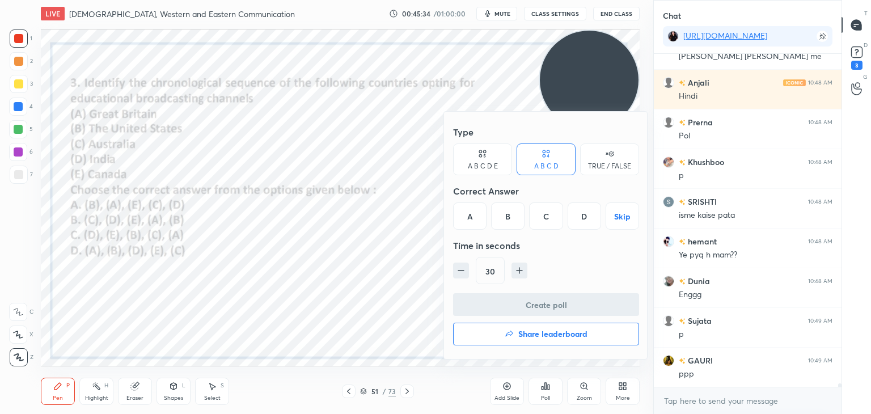
scroll to position [32102, 0]
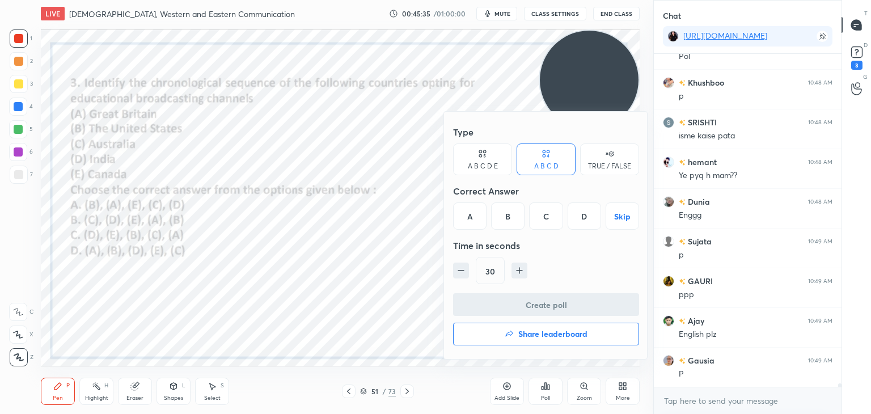
click at [354, 239] on div at bounding box center [435, 207] width 871 height 414
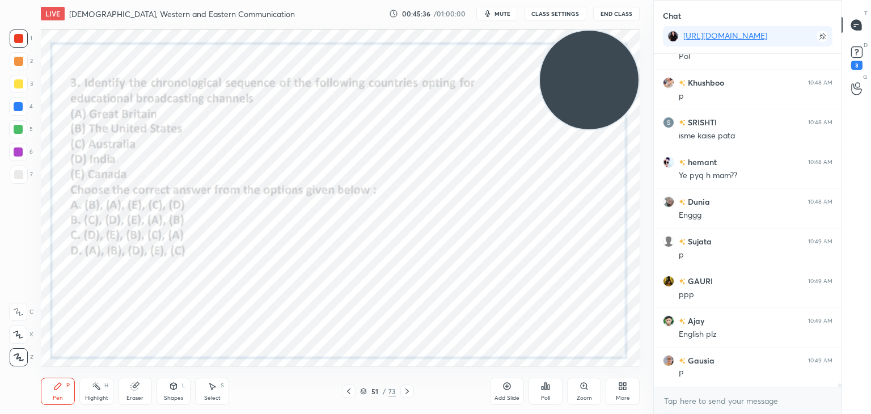
click at [365, 389] on icon at bounding box center [364, 389] width 6 height 3
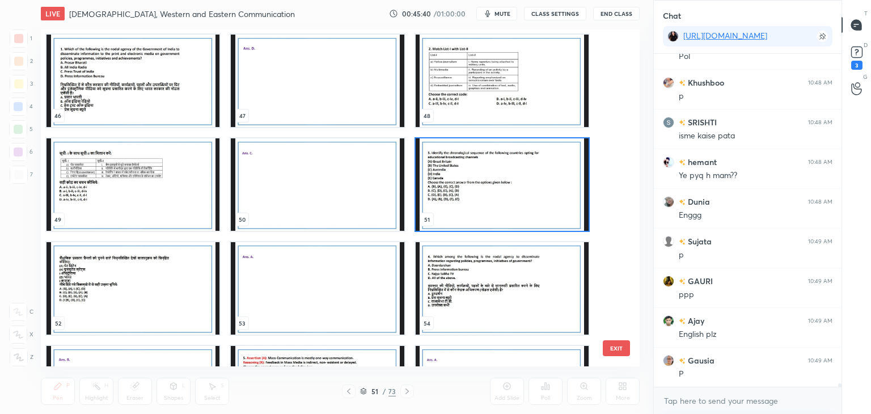
scroll to position [1574, 0]
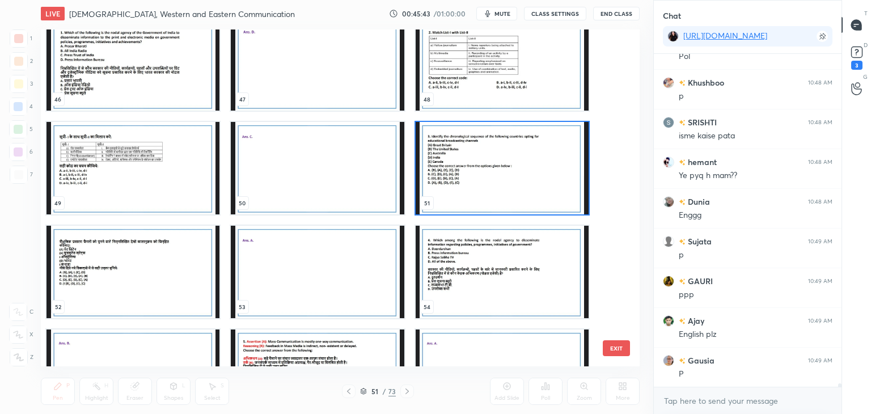
click at [617, 350] on button "EXIT" at bounding box center [616, 348] width 27 height 16
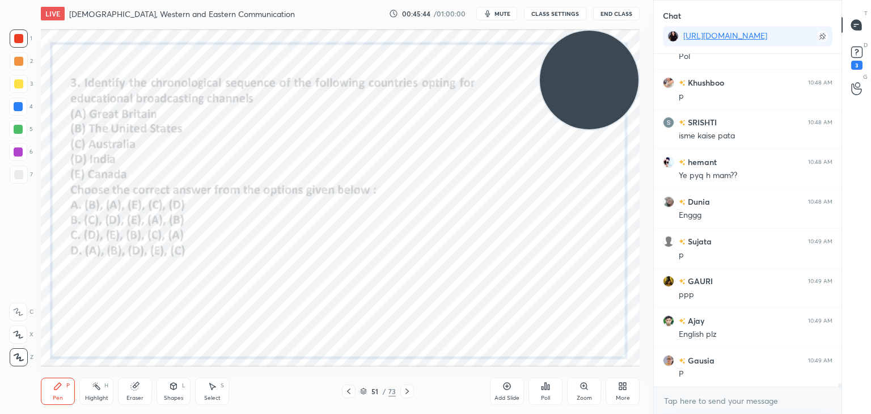
scroll to position [0, 0]
click at [544, 388] on icon at bounding box center [545, 386] width 9 height 9
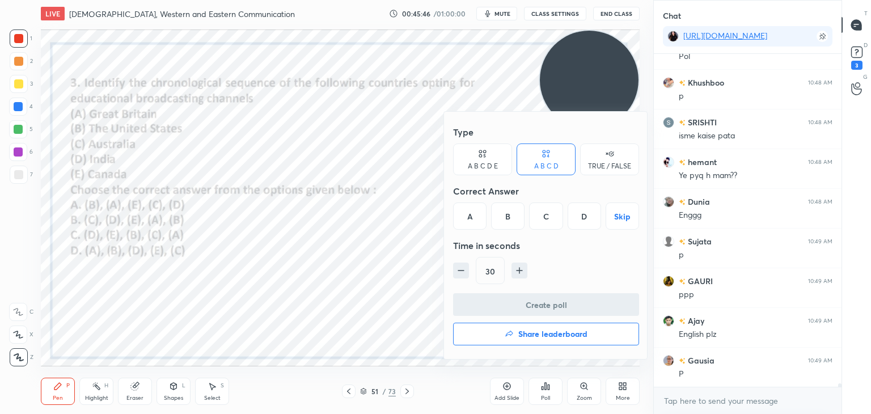
click at [463, 220] on div "A" at bounding box center [469, 215] width 33 height 27
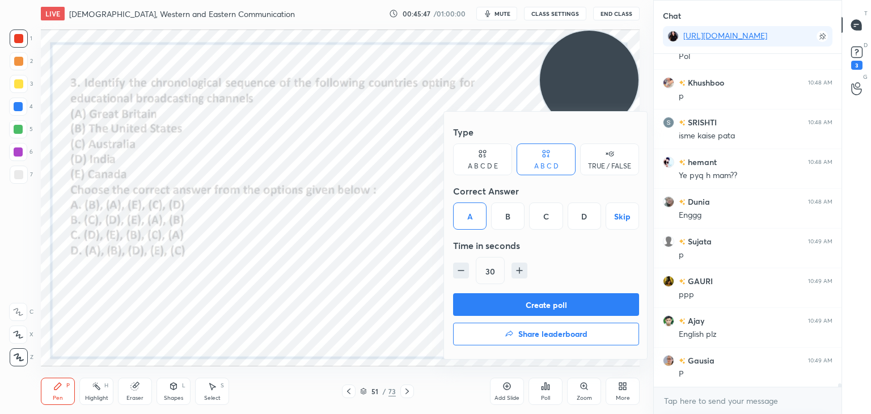
click at [482, 298] on button "Create poll" at bounding box center [546, 304] width 186 height 23
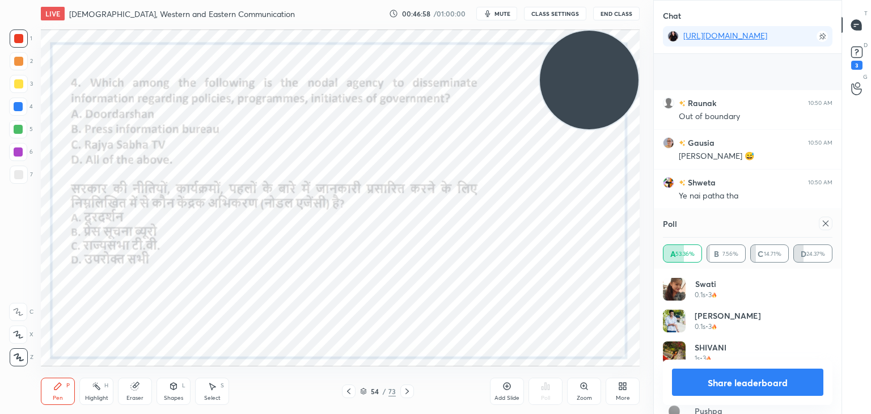
scroll to position [32835, 0]
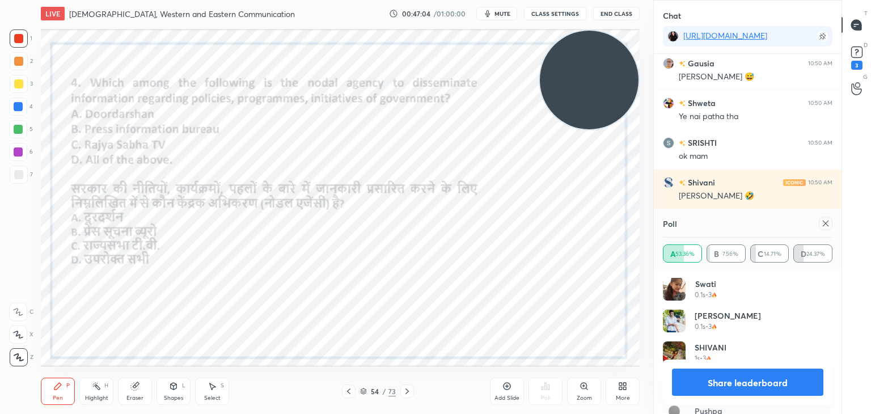
click at [363, 386] on div "54 / 73" at bounding box center [378, 391] width 36 height 10
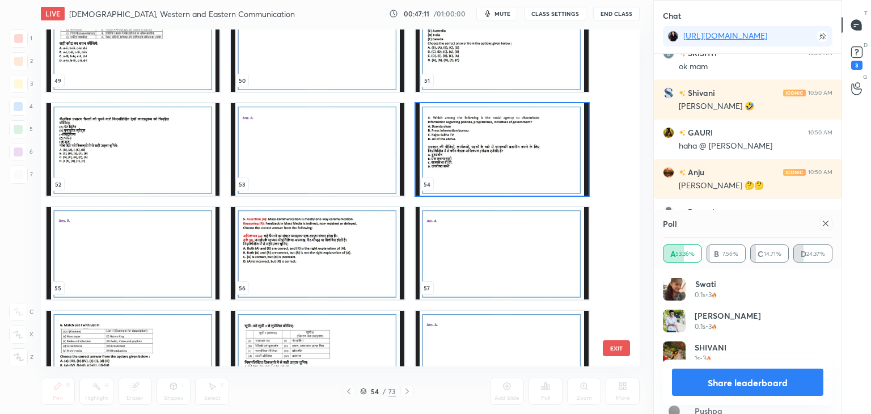
scroll to position [32936, 0]
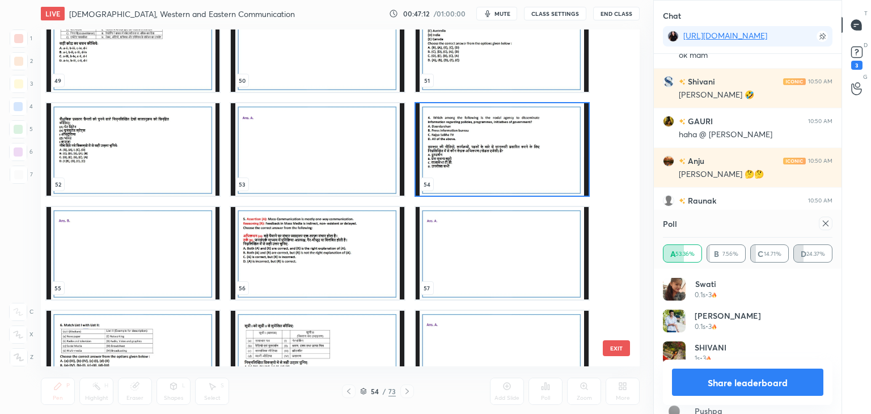
click at [454, 130] on img "grid" at bounding box center [502, 149] width 173 height 92
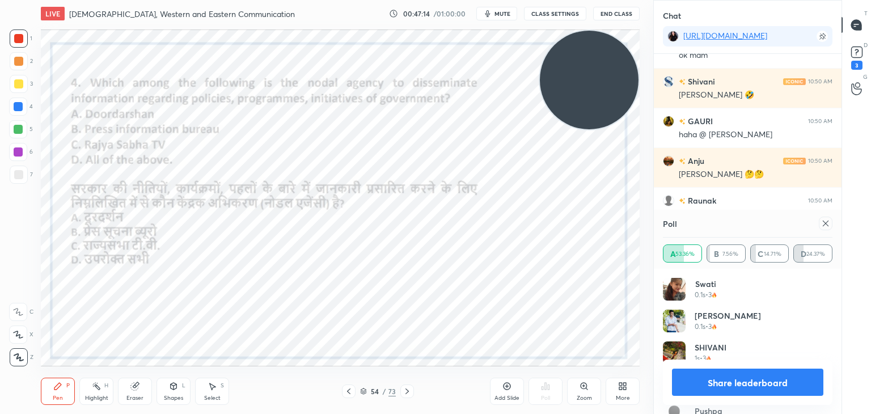
click at [823, 220] on icon at bounding box center [825, 223] width 9 height 9
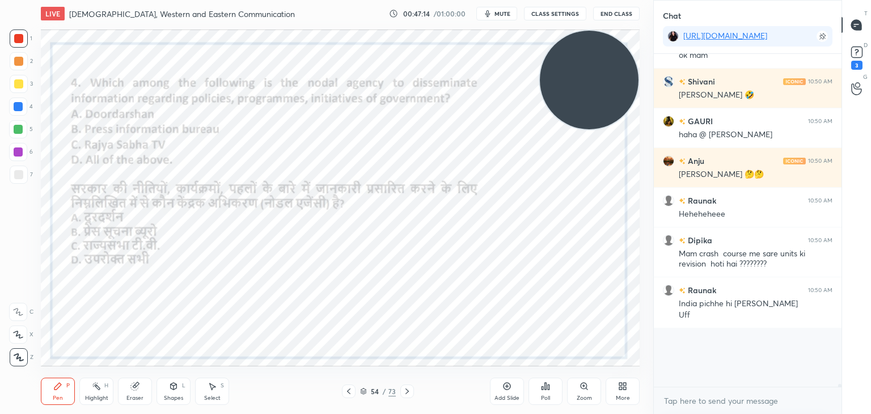
scroll to position [3, 3]
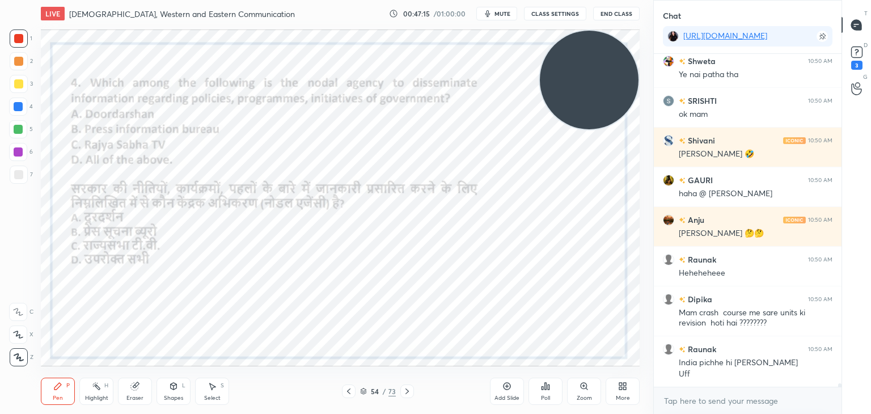
click at [549, 383] on icon at bounding box center [545, 386] width 9 height 9
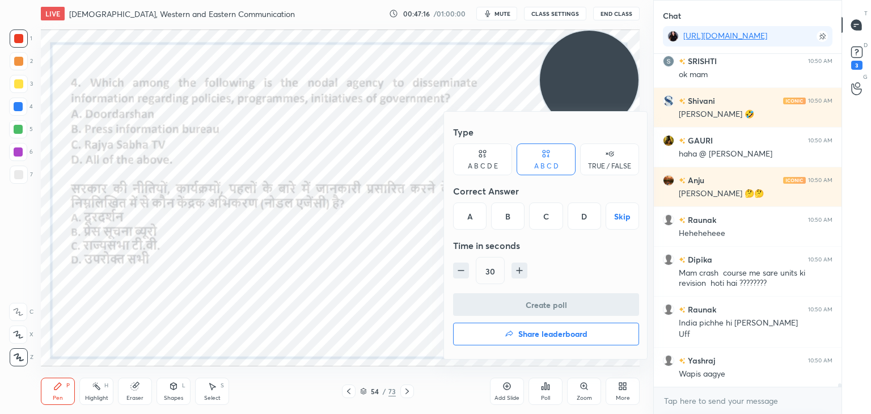
click at [510, 217] on div "B" at bounding box center [507, 215] width 33 height 27
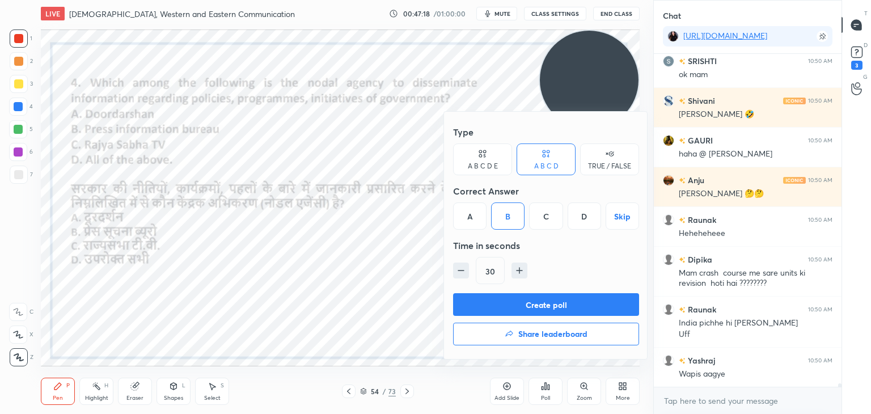
click at [511, 299] on button "Create poll" at bounding box center [546, 304] width 186 height 23
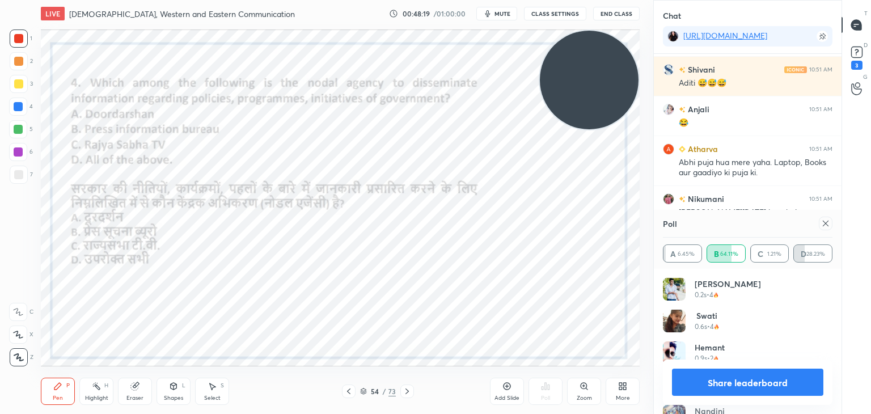
click at [826, 222] on icon at bounding box center [825, 223] width 9 height 9
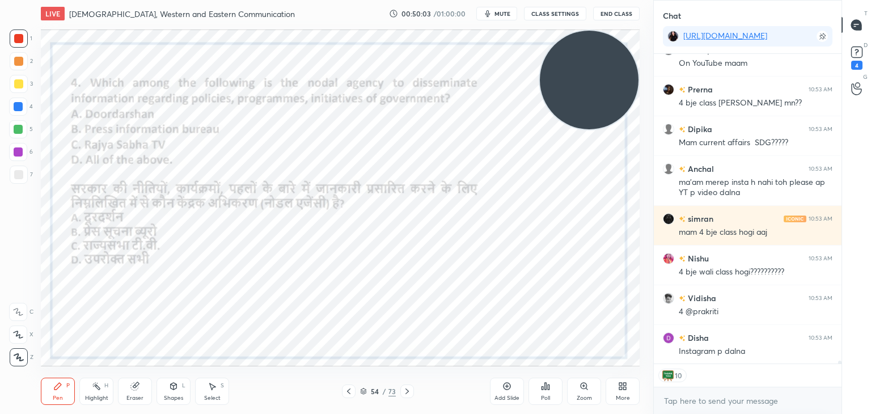
scroll to position [36589, 0]
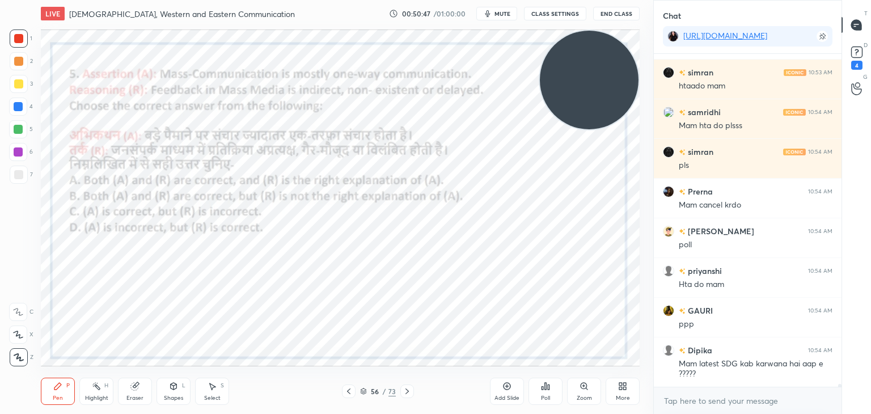
click at [367, 390] on div "56 / 73" at bounding box center [378, 391] width 36 height 10
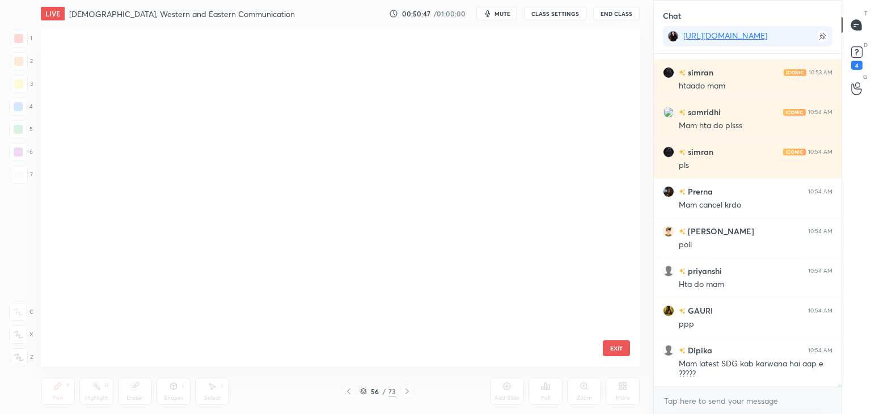
scroll to position [1635, 0]
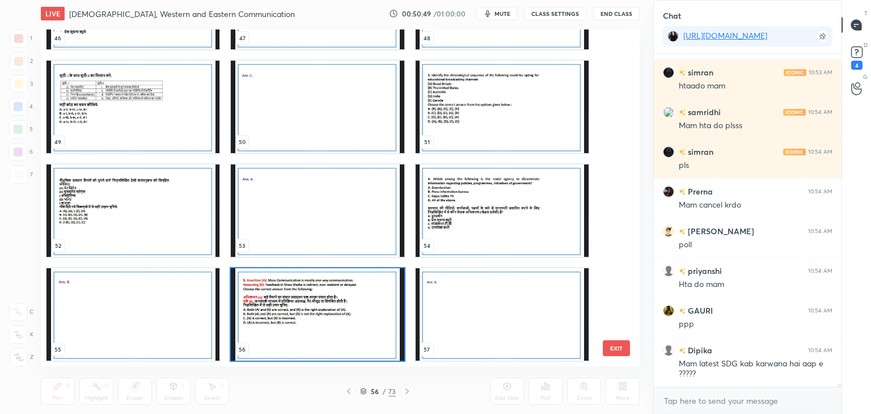
drag, startPoint x: 619, startPoint y: 238, endPoint x: 619, endPoint y: 255, distance: 17.0
click at [619, 255] on div "46 47 48 49 50 51 52 53 54 55 56 57 58 59 60 61 62 63" at bounding box center [330, 197] width 579 height 337
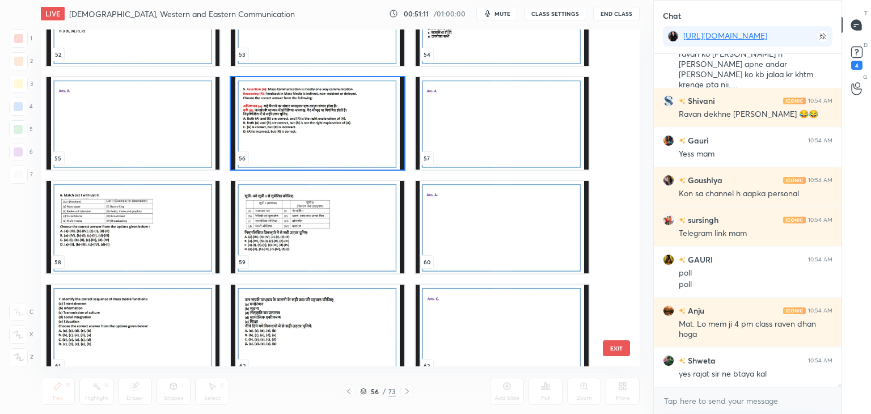
click at [326, 130] on img "grid" at bounding box center [317, 123] width 173 height 92
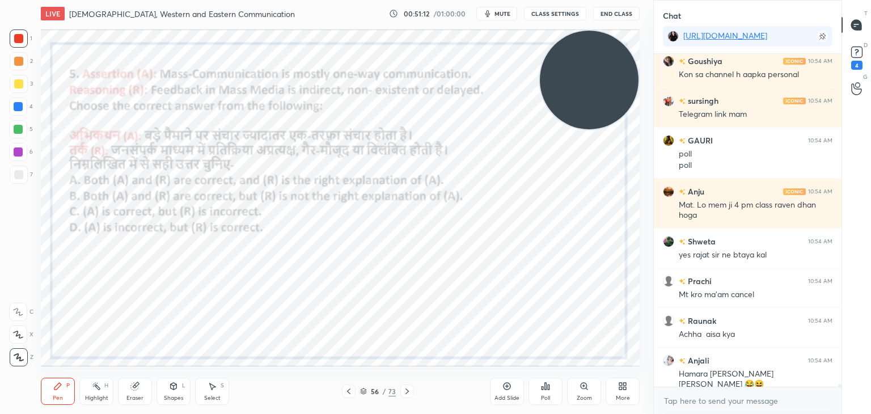
click at [544, 385] on icon at bounding box center [545, 386] width 9 height 9
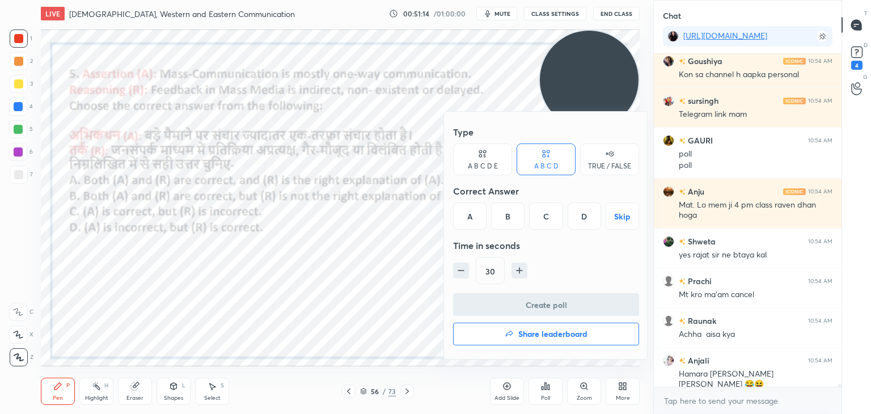
click at [462, 206] on div "A" at bounding box center [469, 215] width 33 height 27
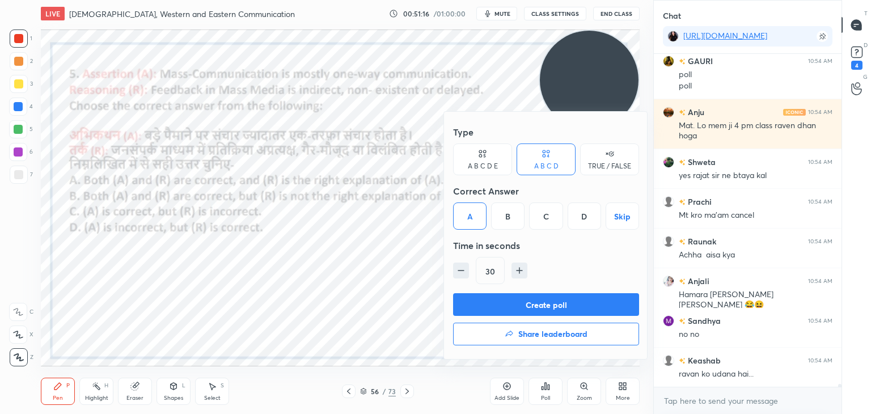
click at [474, 302] on button "Create poll" at bounding box center [546, 304] width 186 height 23
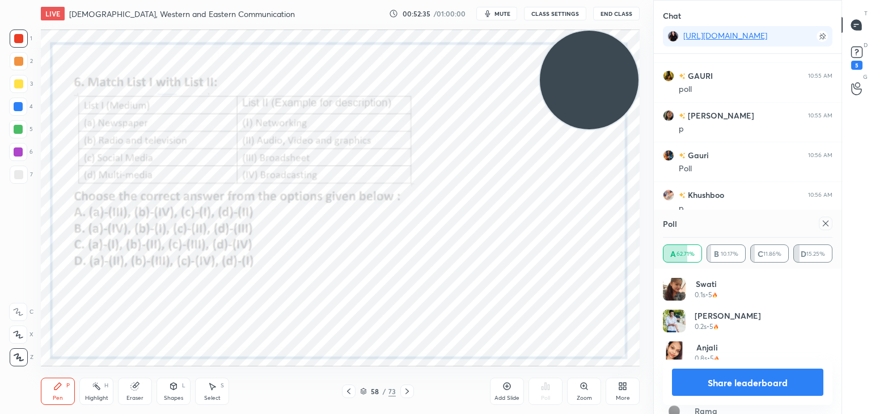
scroll to position [38803, 0]
click at [362, 391] on icon at bounding box center [363, 391] width 7 height 7
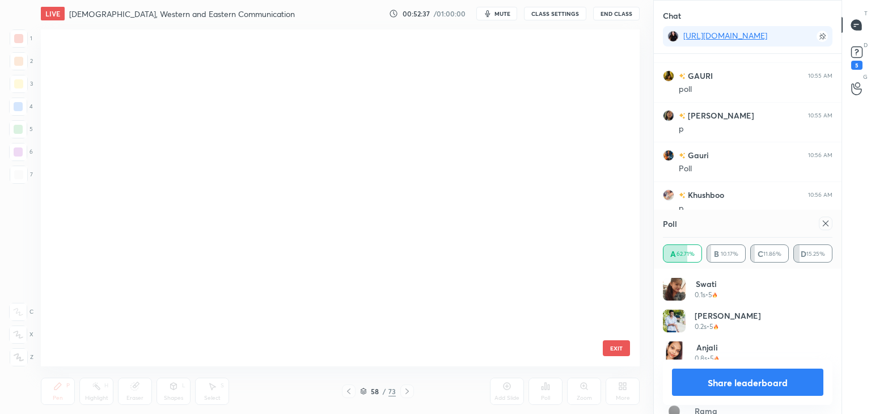
scroll to position [3, 6]
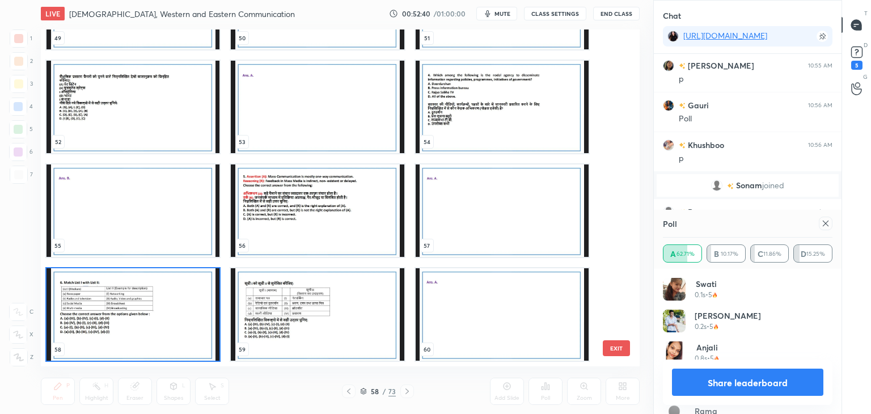
click at [137, 303] on img "grid" at bounding box center [132, 314] width 173 height 92
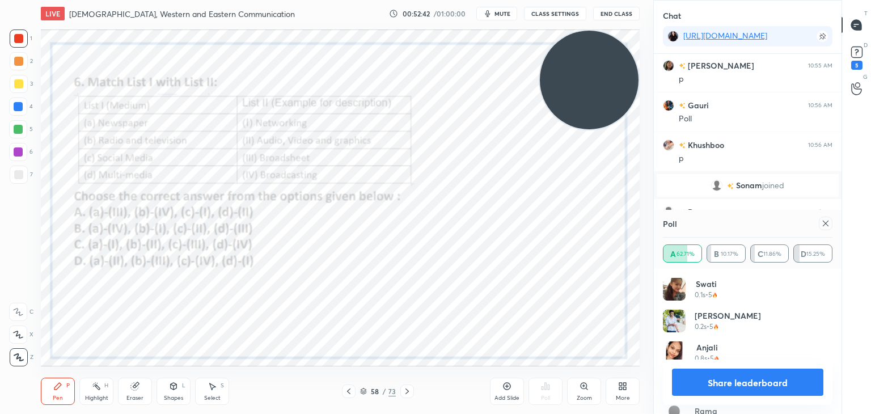
click at [819, 223] on div at bounding box center [826, 224] width 14 height 14
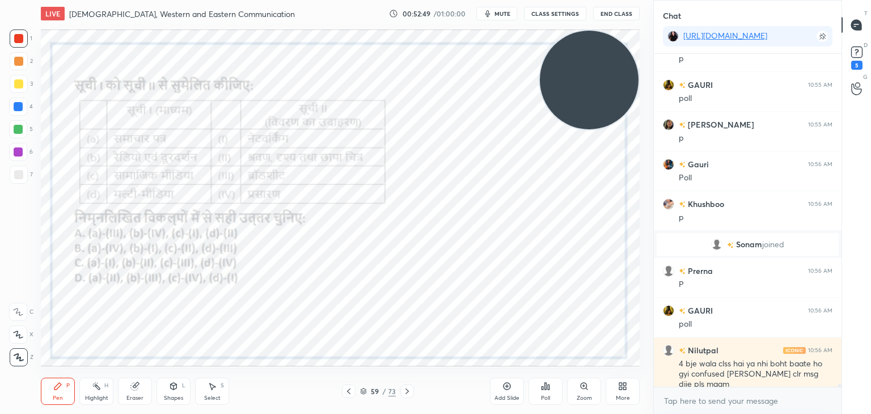
click at [546, 384] on icon at bounding box center [546, 386] width 2 height 7
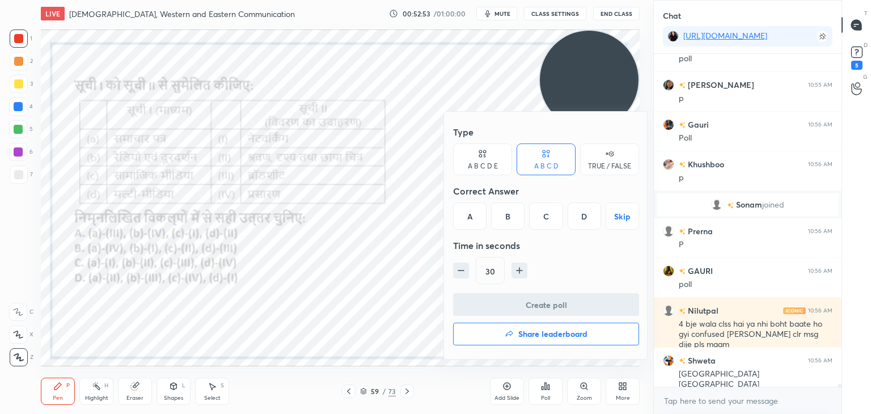
click at [364, 391] on div at bounding box center [435, 207] width 871 height 414
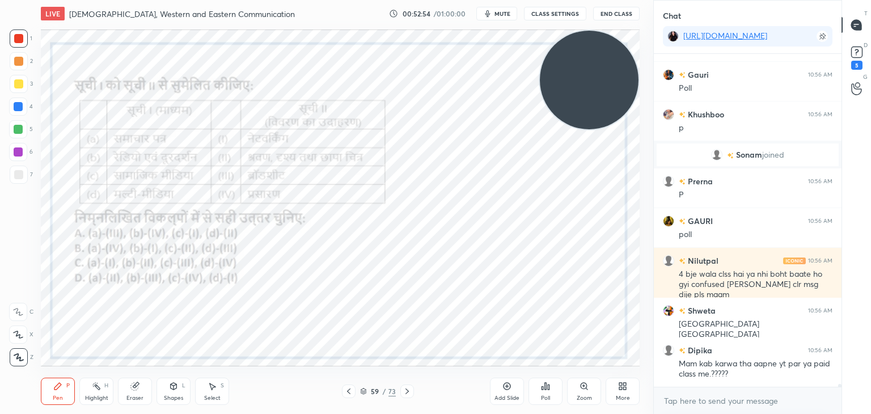
click at [364, 391] on icon at bounding box center [363, 391] width 7 height 7
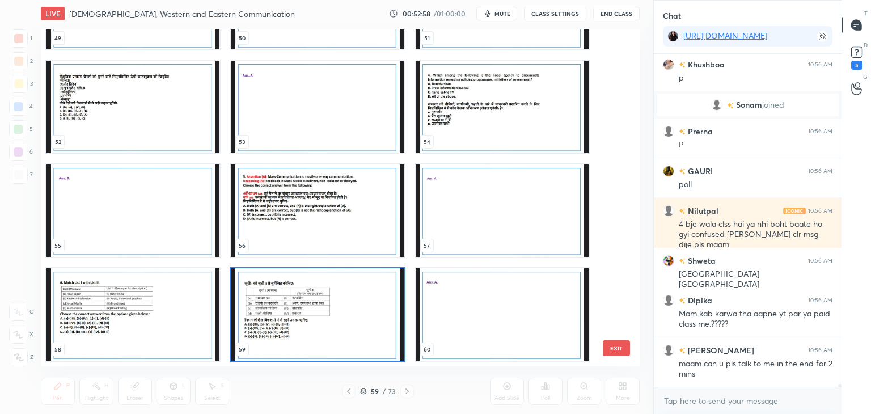
click at [615, 346] on button "EXIT" at bounding box center [616, 348] width 27 height 16
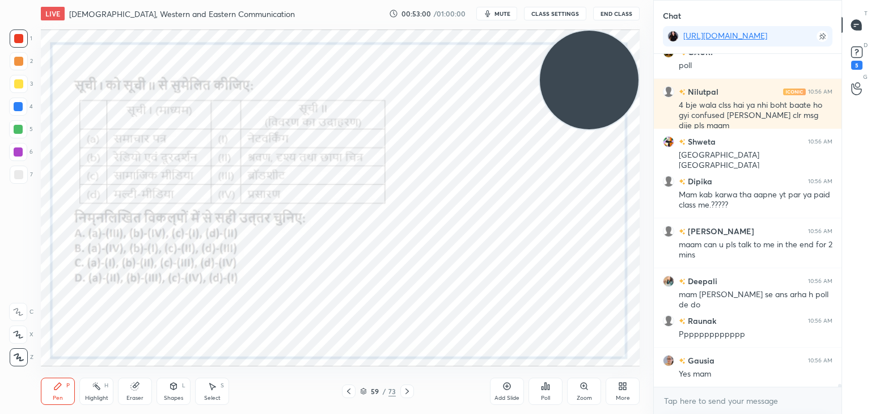
click at [548, 391] on div "Poll" at bounding box center [546, 391] width 34 height 27
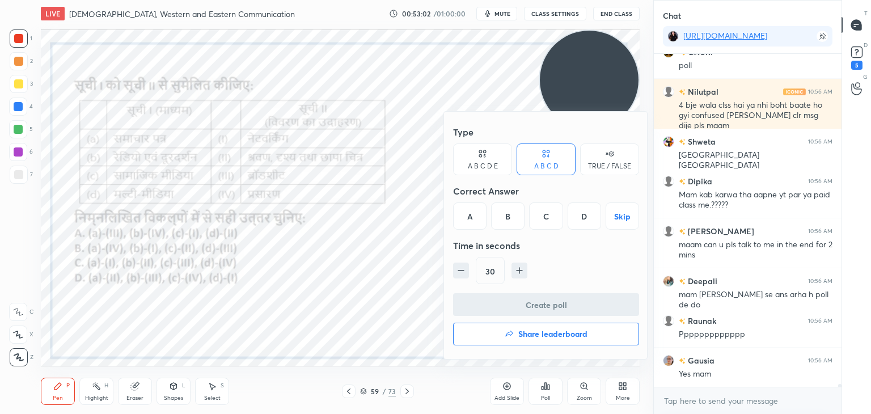
click at [469, 221] on div "A" at bounding box center [469, 215] width 33 height 27
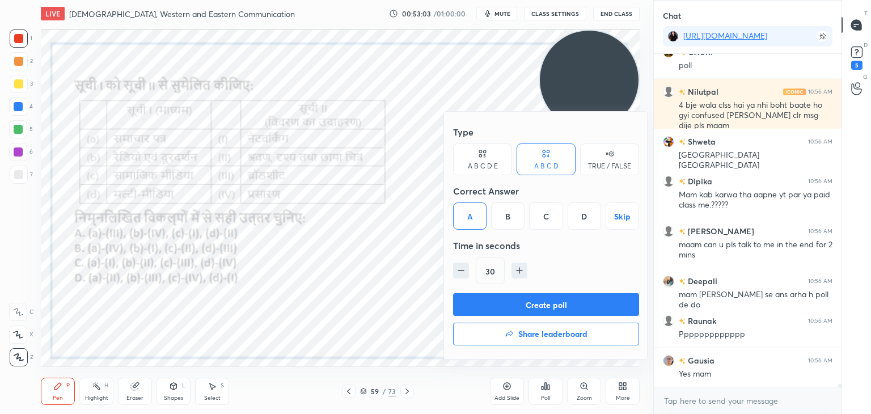
click at [490, 307] on button "Create poll" at bounding box center [546, 304] width 186 height 23
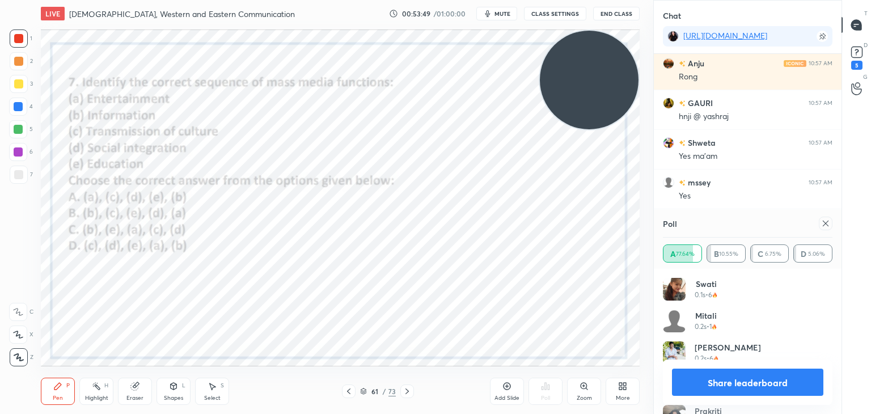
click at [357, 389] on div "61 / 73" at bounding box center [378, 391] width 72 height 14
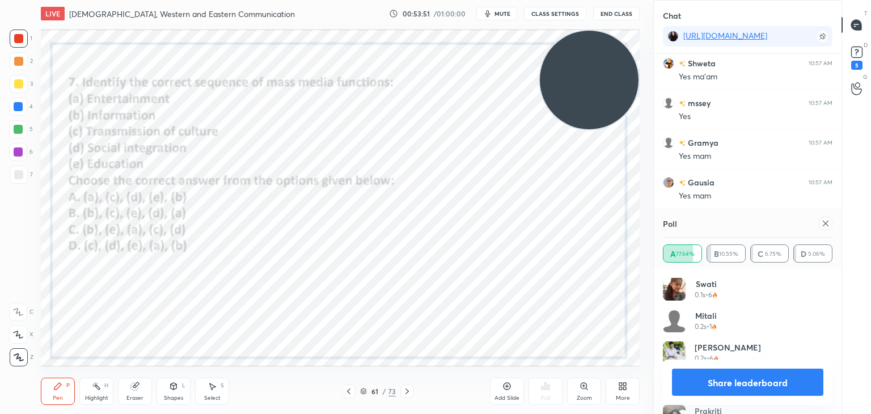
click at [361, 390] on icon at bounding box center [363, 391] width 7 height 7
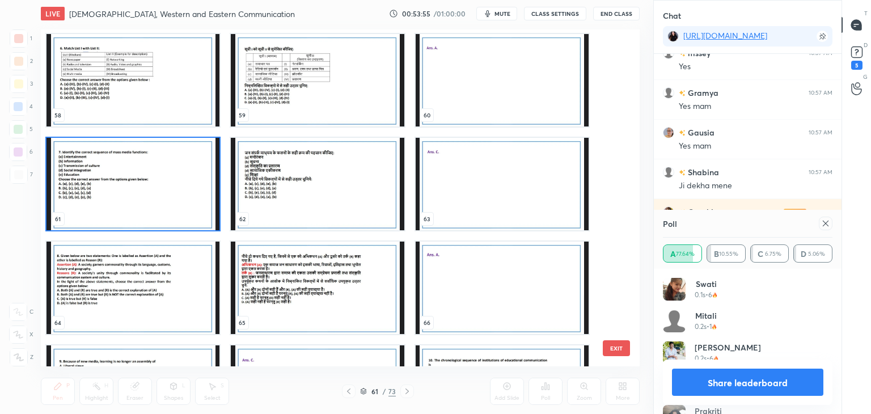
click at [194, 204] on img "grid" at bounding box center [132, 184] width 173 height 92
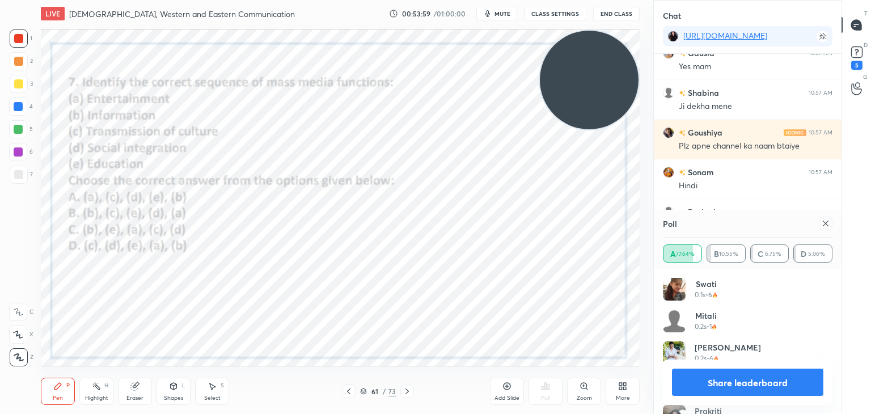
click at [825, 222] on icon at bounding box center [826, 224] width 6 height 6
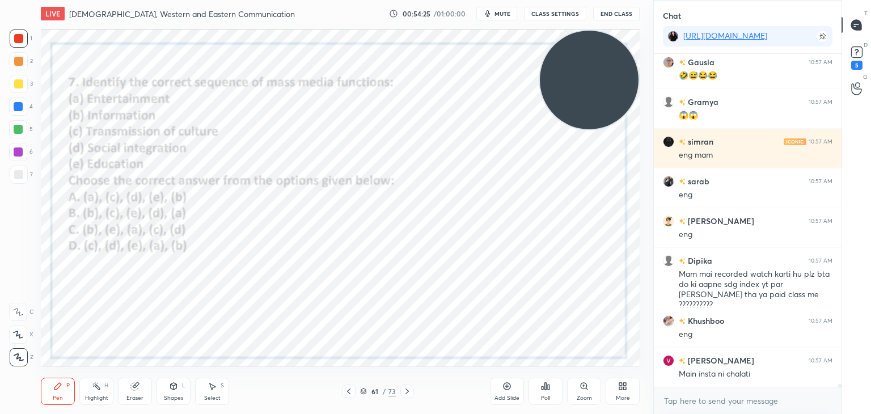
click at [549, 395] on div "Poll" at bounding box center [545, 398] width 9 height 6
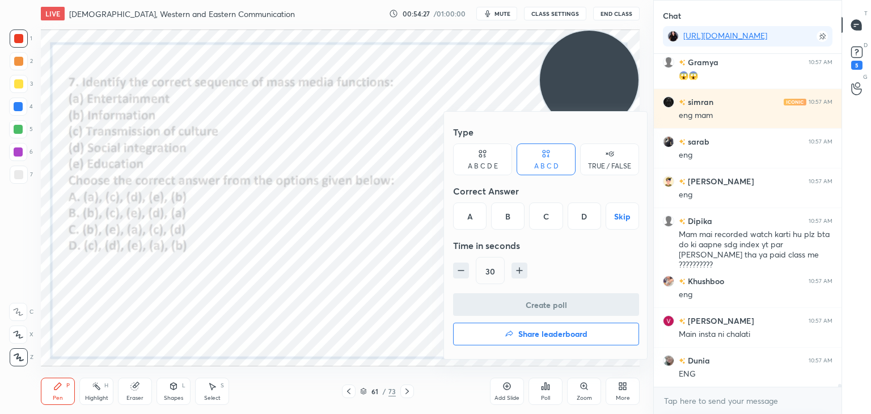
click at [544, 223] on div "C" at bounding box center [545, 215] width 33 height 27
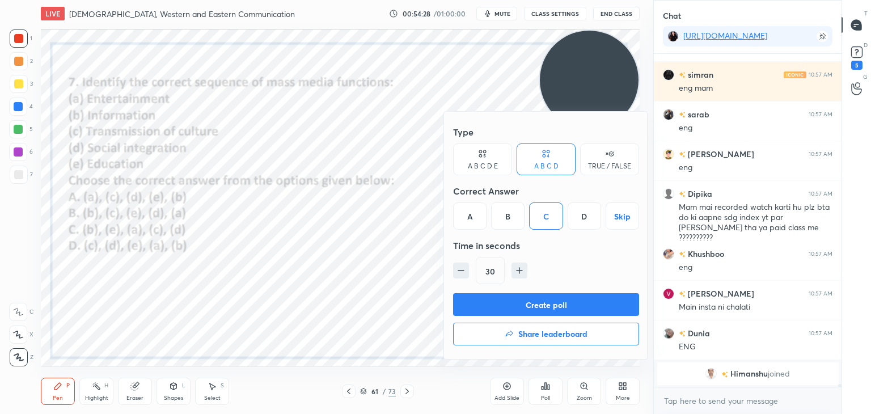
click at [521, 302] on button "Create poll" at bounding box center [546, 304] width 186 height 23
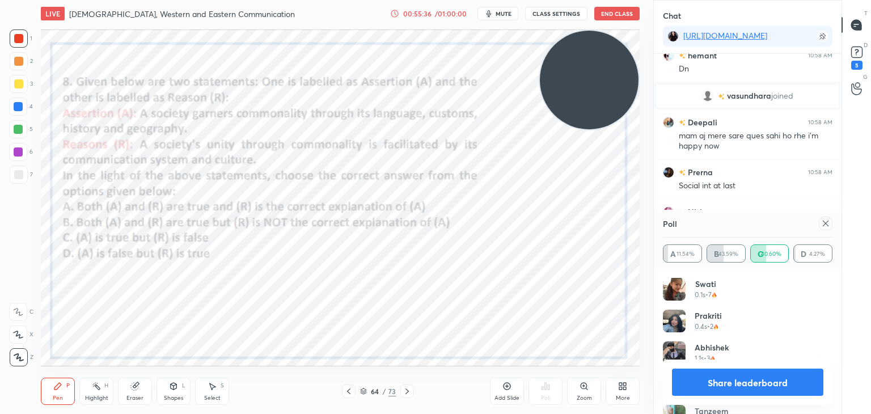
scroll to position [41358, 0]
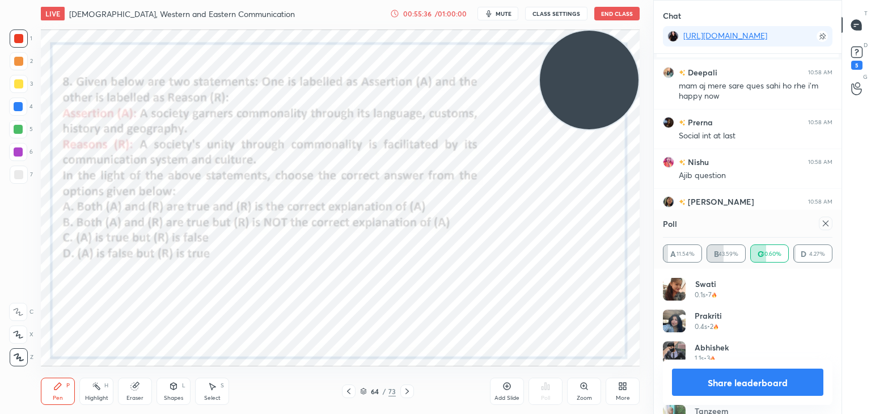
click at [828, 223] on icon at bounding box center [825, 223] width 9 height 9
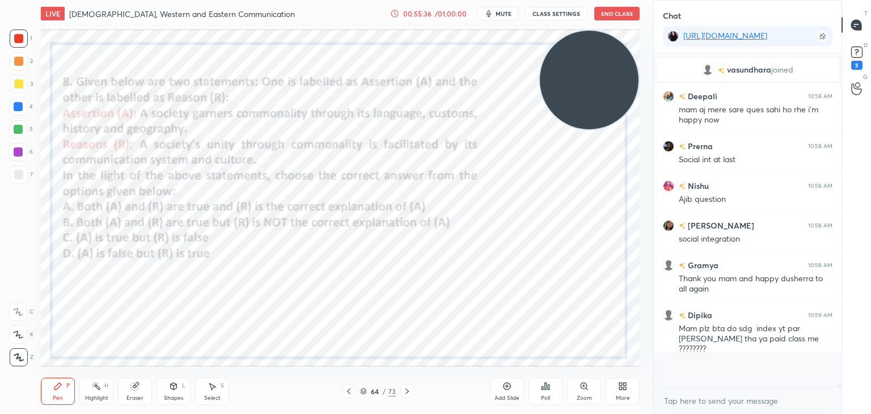
scroll to position [329, 184]
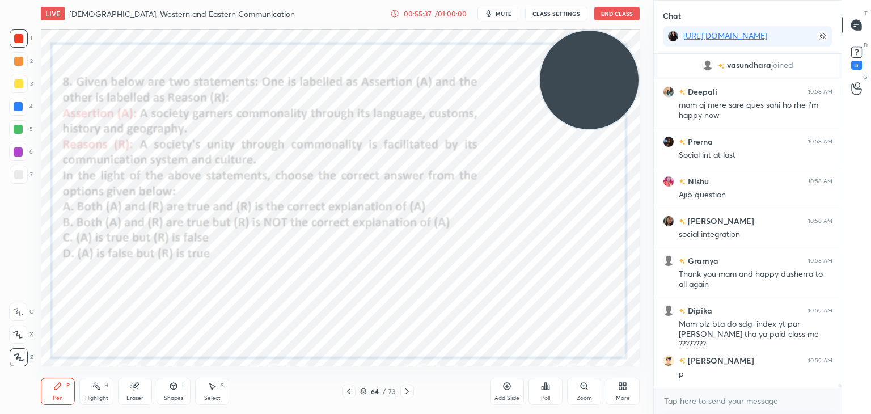
click at [534, 387] on div "Poll" at bounding box center [546, 391] width 34 height 27
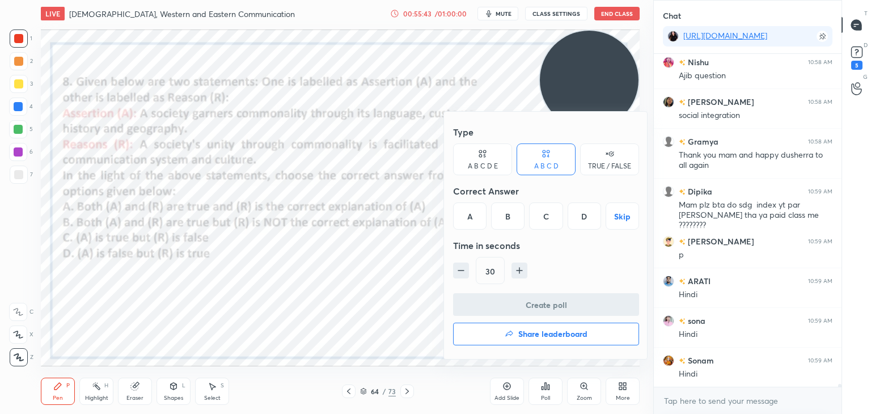
click at [467, 217] on div "A" at bounding box center [469, 215] width 33 height 27
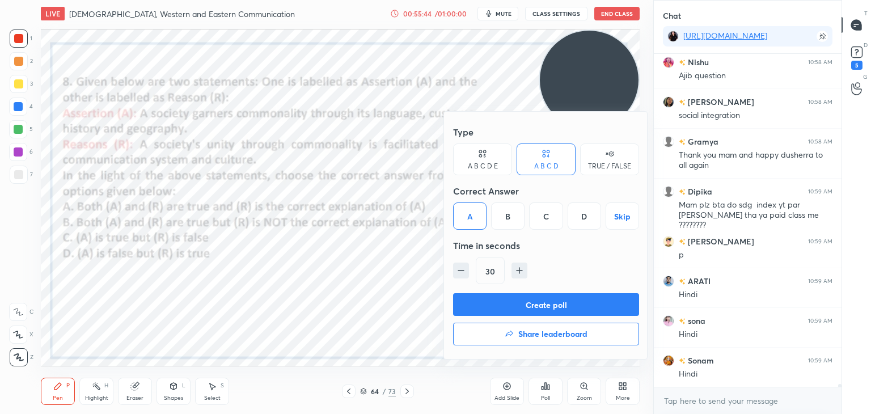
click at [494, 305] on button "Create poll" at bounding box center [546, 304] width 186 height 23
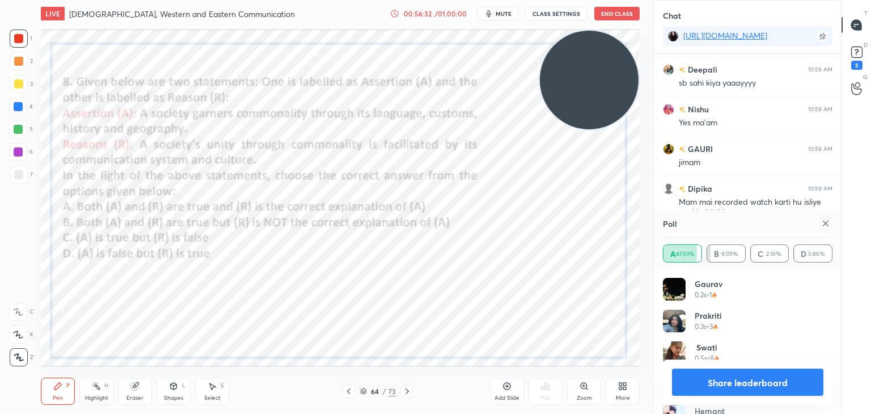
click at [827, 225] on icon at bounding box center [826, 224] width 6 height 6
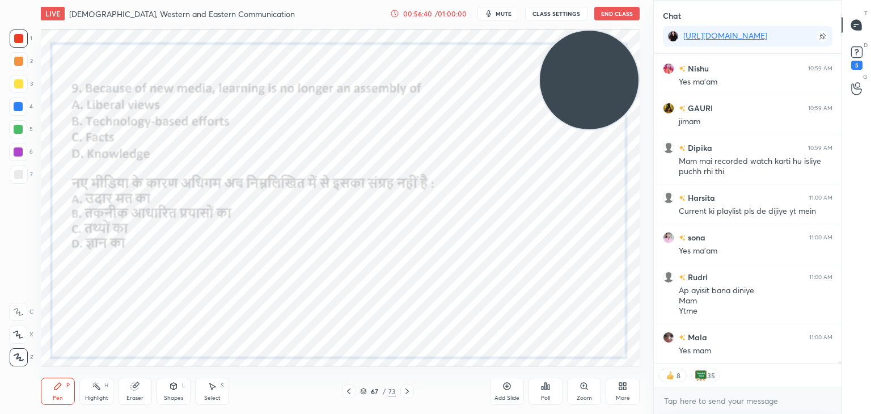
click at [543, 383] on icon at bounding box center [545, 386] width 9 height 9
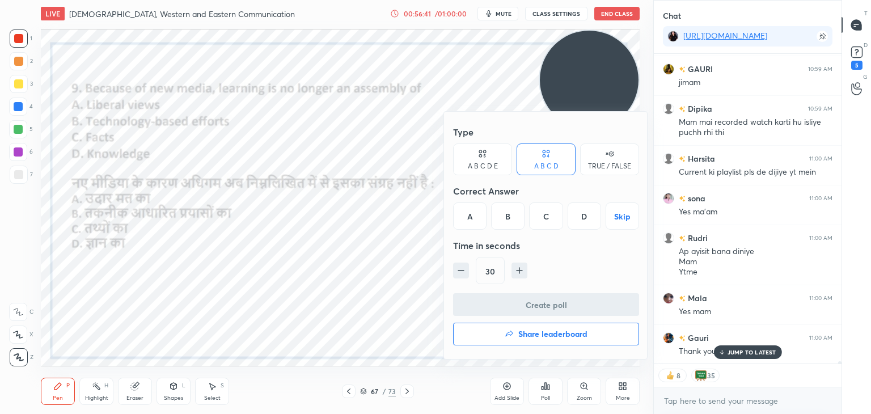
click at [534, 208] on div "C" at bounding box center [545, 215] width 33 height 27
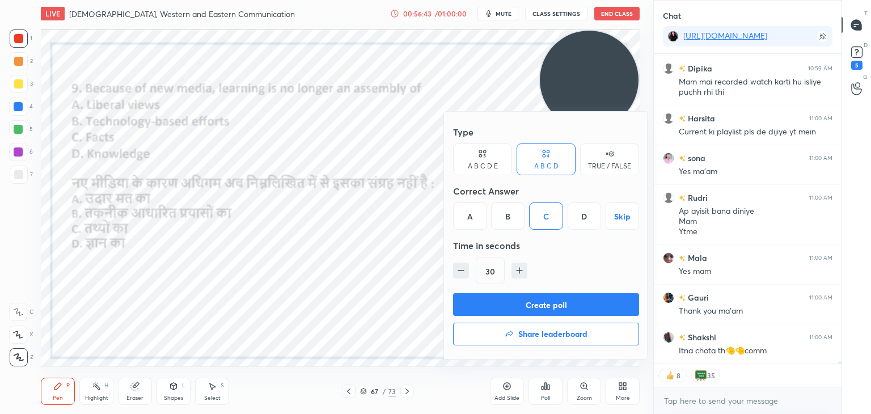
click at [517, 302] on button "Create poll" at bounding box center [546, 304] width 186 height 23
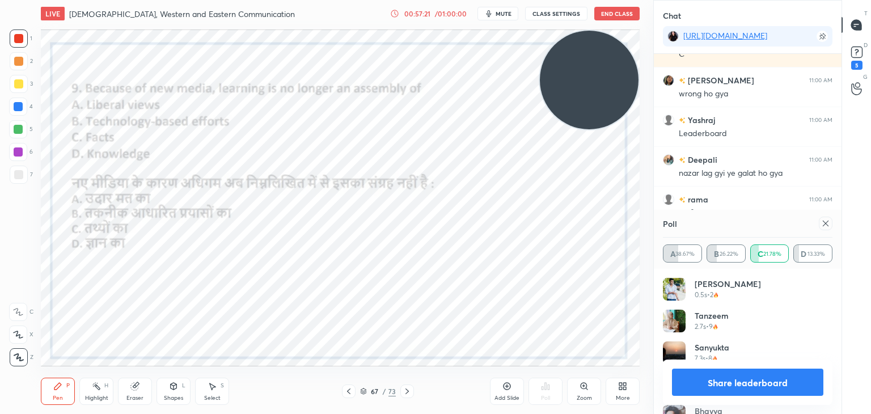
click at [823, 226] on icon at bounding box center [825, 223] width 9 height 9
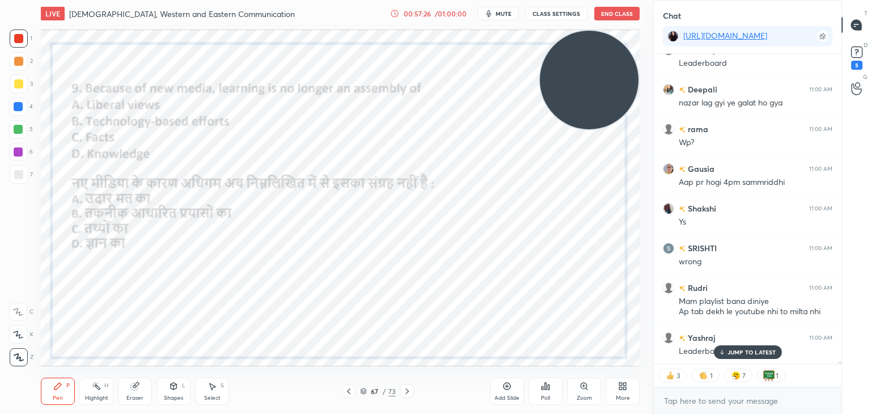
click at [548, 390] on icon at bounding box center [549, 386] width 2 height 5
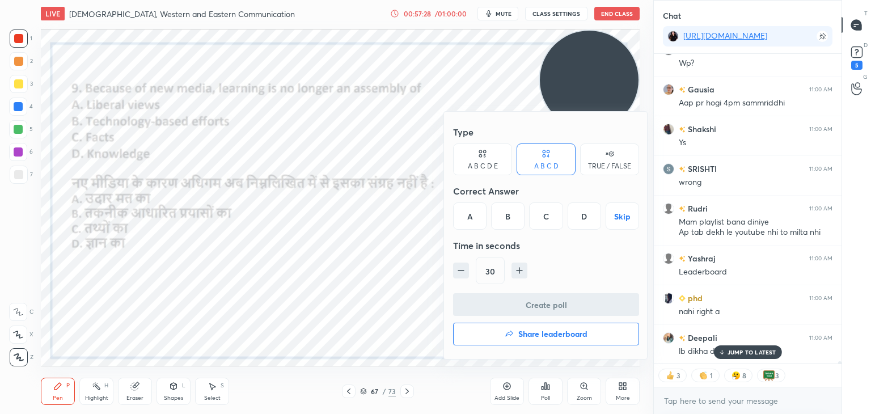
click at [546, 325] on button "Share leaderboard" at bounding box center [546, 334] width 186 height 23
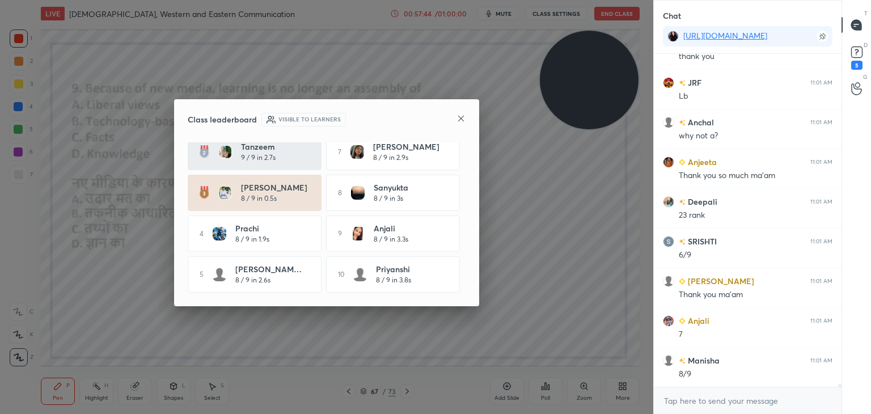
click at [457, 118] on icon at bounding box center [460, 118] width 9 height 9
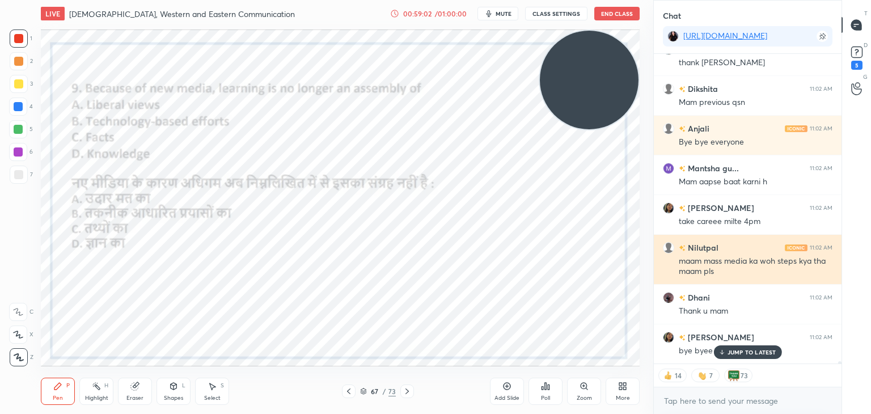
scroll to position [44374, 0]
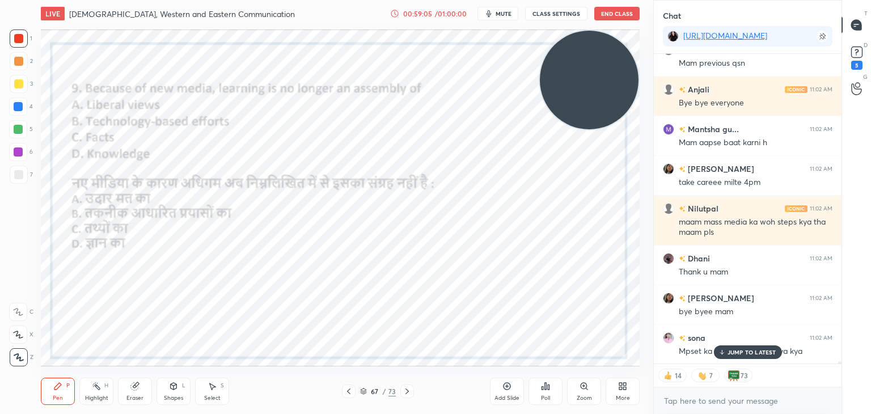
click at [737, 349] on p "JUMP TO LATEST" at bounding box center [752, 352] width 49 height 7
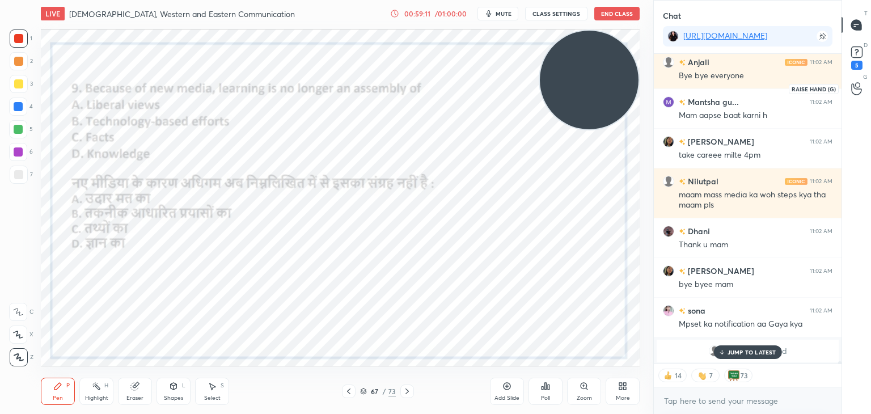
click at [853, 97] on div at bounding box center [856, 88] width 23 height 20
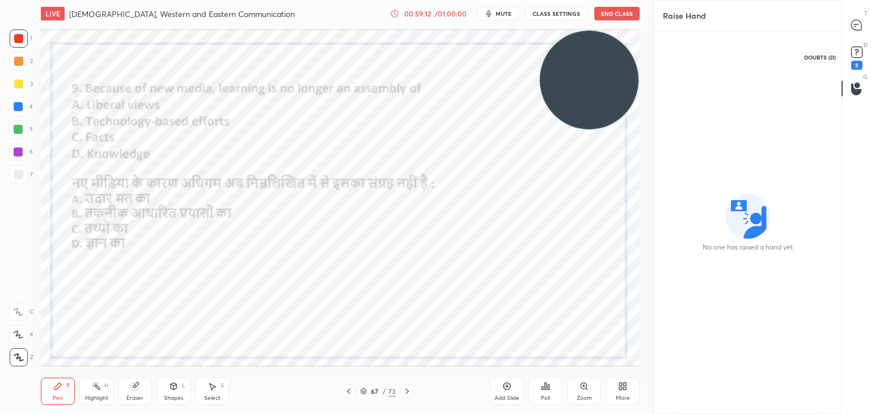
click at [854, 47] on rect at bounding box center [856, 52] width 11 height 11
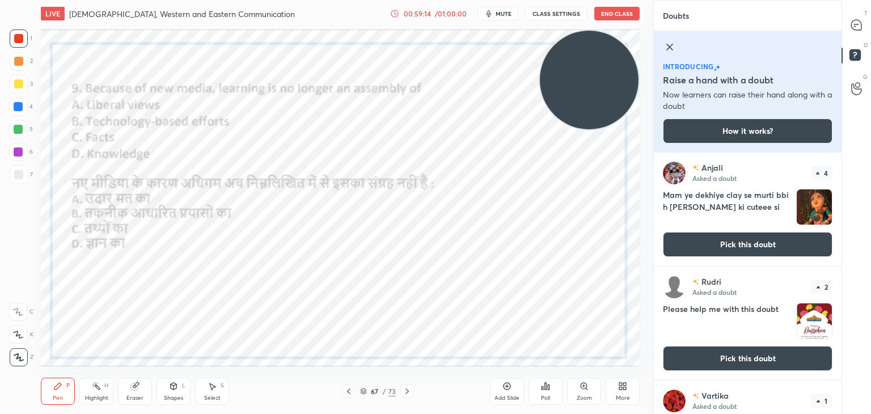
click at [735, 241] on button "Pick this doubt" at bounding box center [748, 244] width 170 height 25
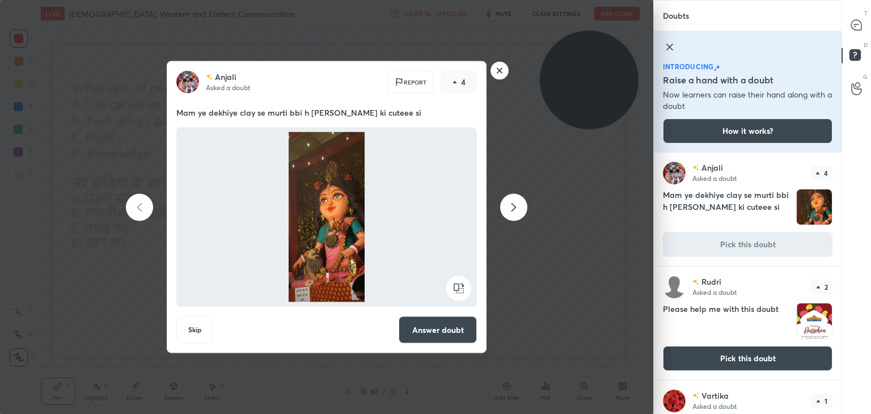
click at [462, 319] on button "Answer doubt" at bounding box center [438, 329] width 78 height 27
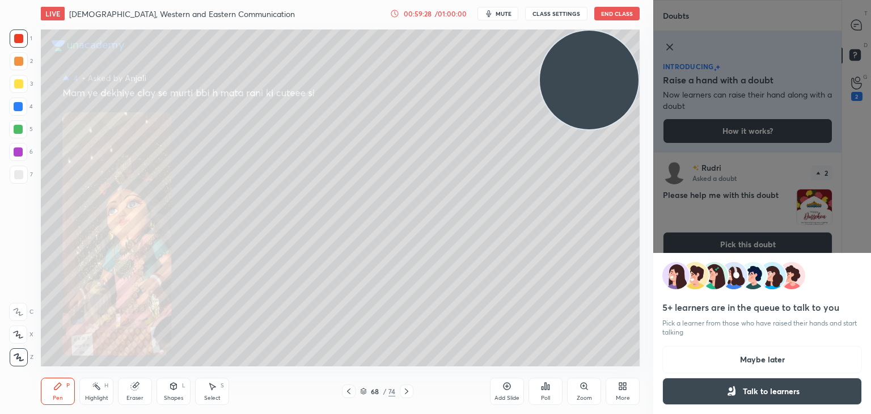
click at [745, 396] on button "Talk to learners" at bounding box center [762, 391] width 200 height 27
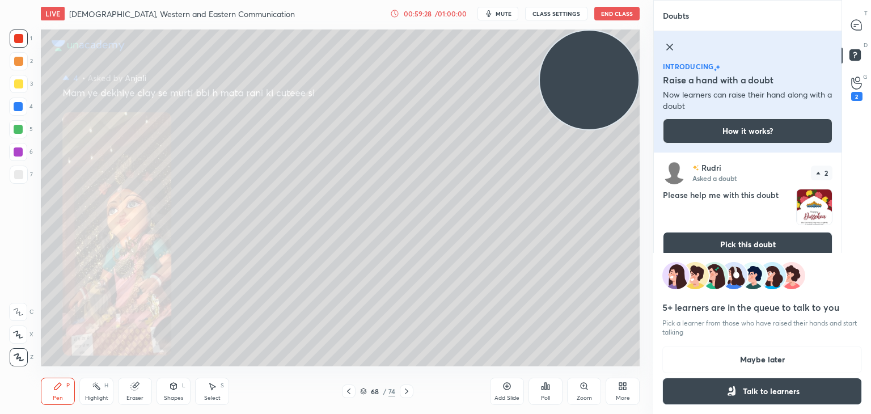
scroll to position [3, 3]
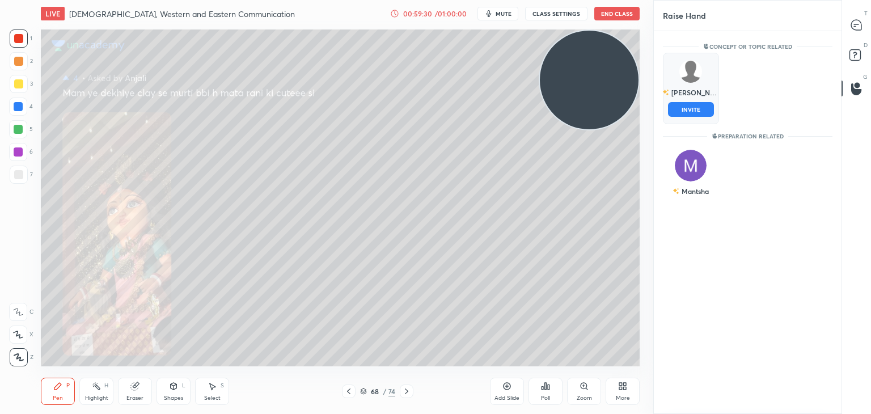
click at [702, 91] on div "[PERSON_NAME] INVITE" at bounding box center [691, 88] width 56 height 71
click at [683, 75] on img "grid" at bounding box center [690, 71] width 23 height 23
click at [687, 107] on button "INVITE" at bounding box center [691, 109] width 46 height 15
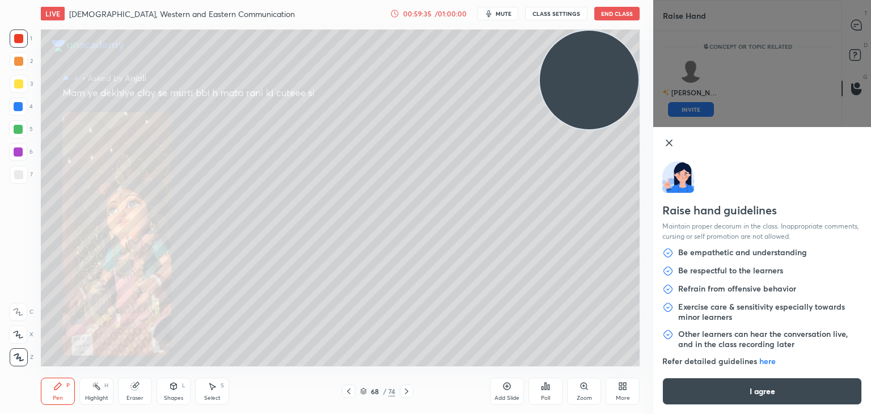
click at [699, 388] on button "I agree" at bounding box center [762, 391] width 200 height 27
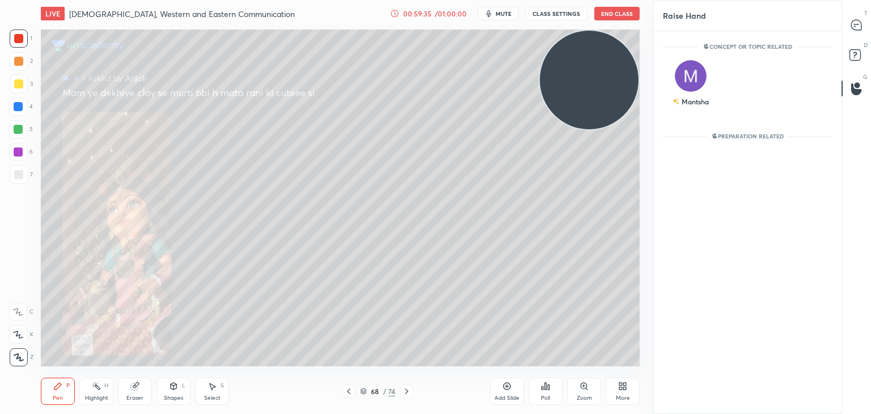
scroll to position [4, 3]
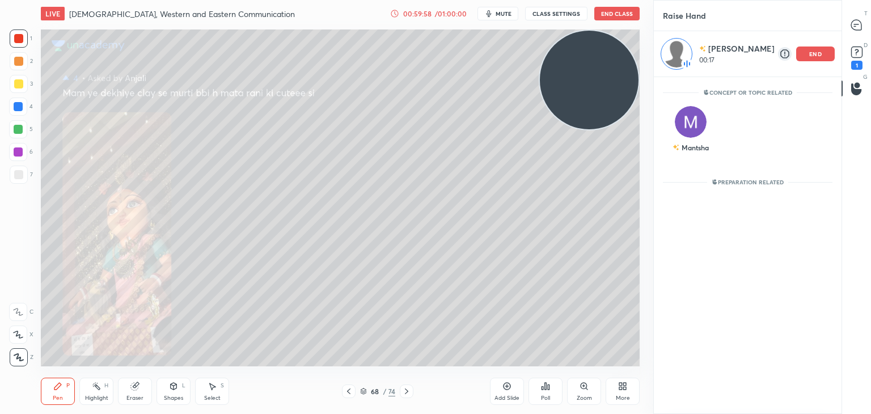
click at [682, 58] on img at bounding box center [676, 53] width 27 height 27
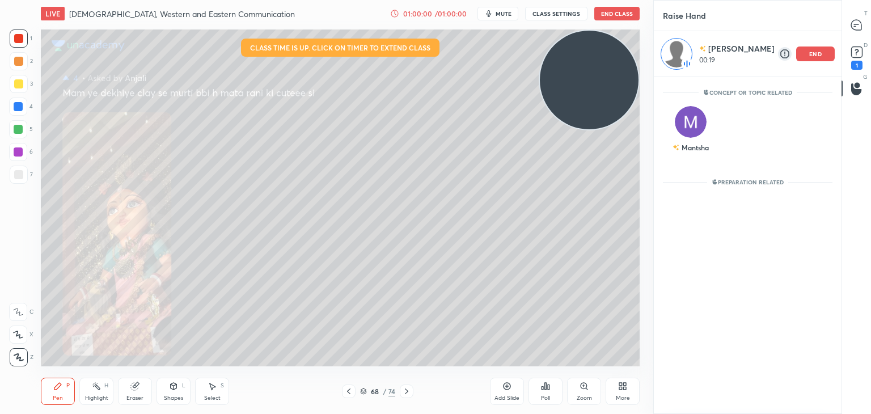
click at [786, 52] on rect at bounding box center [785, 54] width 14 height 14
click at [805, 52] on div "end" at bounding box center [815, 53] width 39 height 15
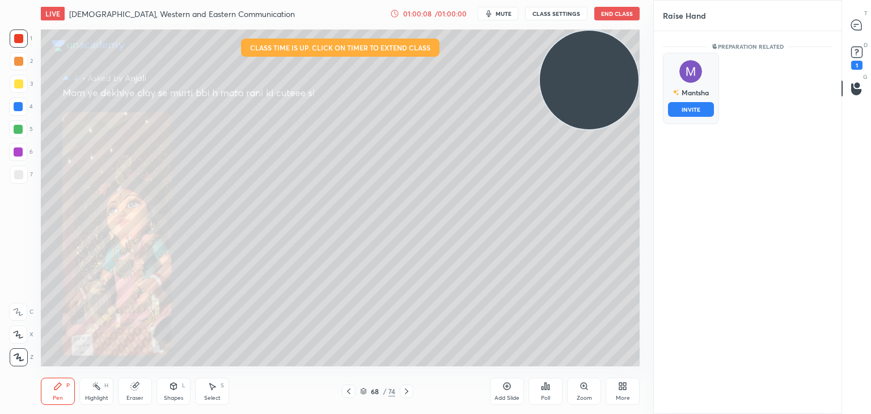
click at [684, 74] on img "grid" at bounding box center [690, 71] width 23 height 23
click at [682, 107] on button "INVITE" at bounding box center [691, 109] width 46 height 15
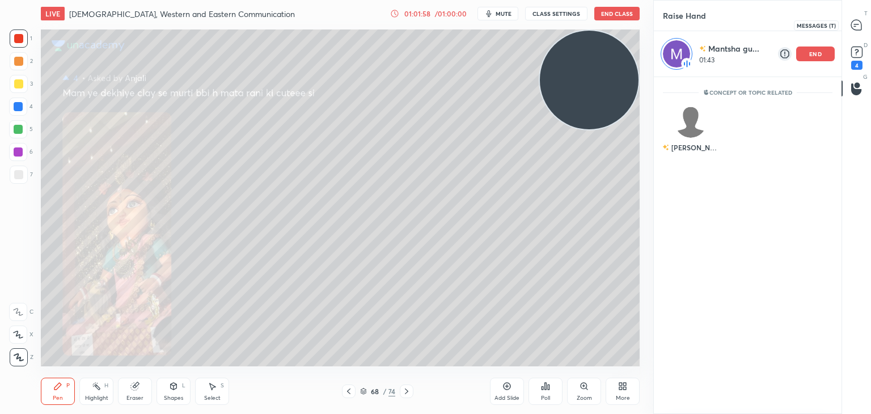
click at [856, 20] on icon at bounding box center [856, 25] width 10 height 10
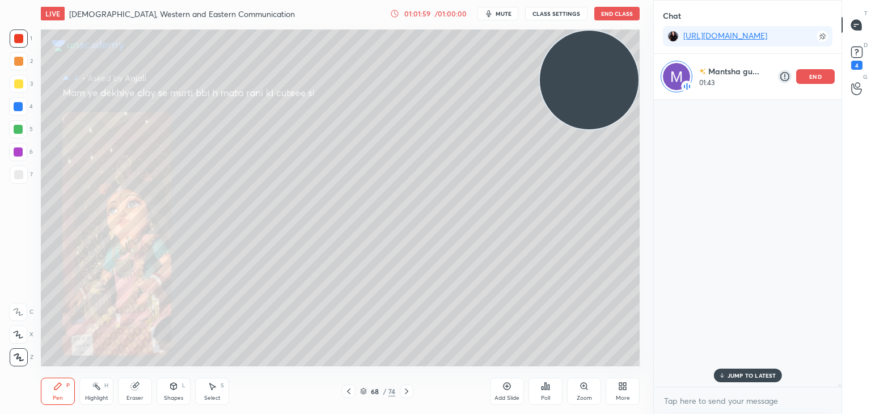
scroll to position [284, 184]
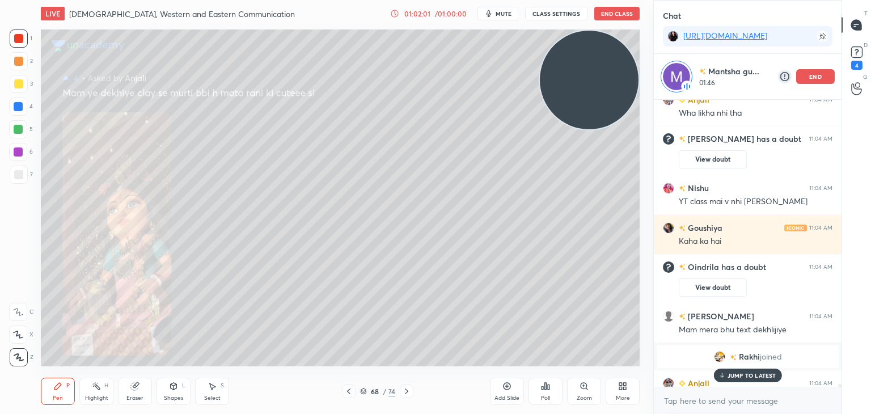
click at [728, 377] on p "JUMP TO LATEST" at bounding box center [752, 375] width 49 height 7
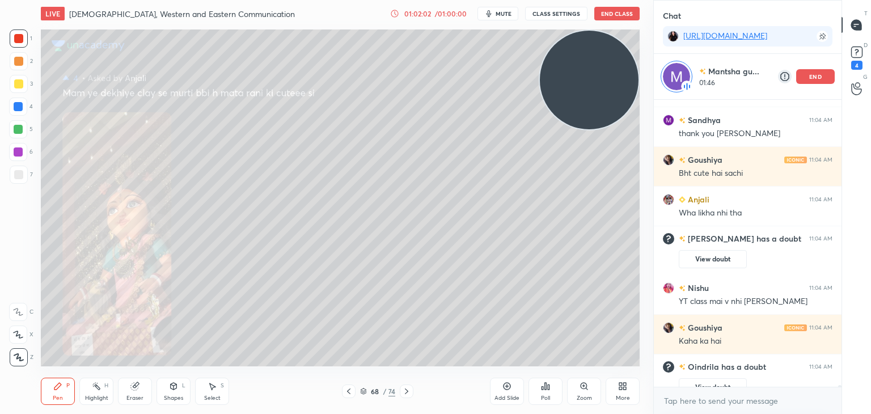
scroll to position [45617, 0]
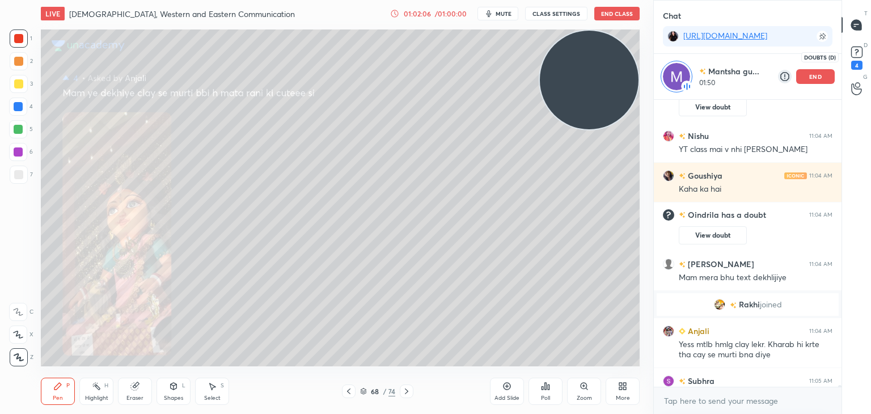
click at [857, 54] on rect at bounding box center [856, 52] width 11 height 11
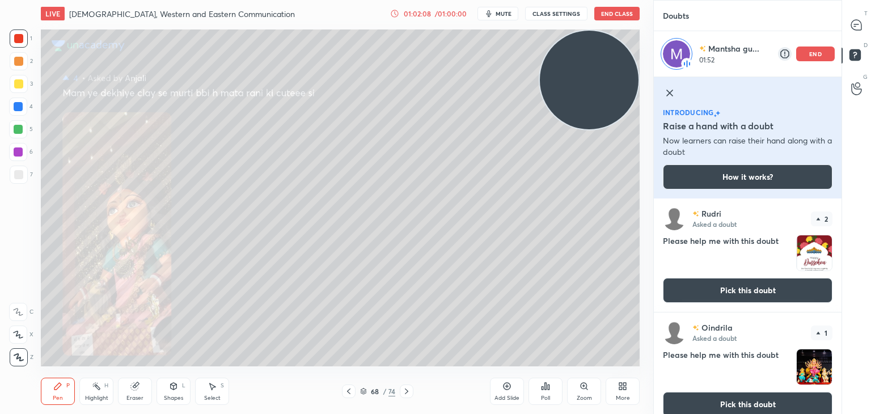
click at [713, 398] on button "Pick this doubt" at bounding box center [748, 404] width 170 height 25
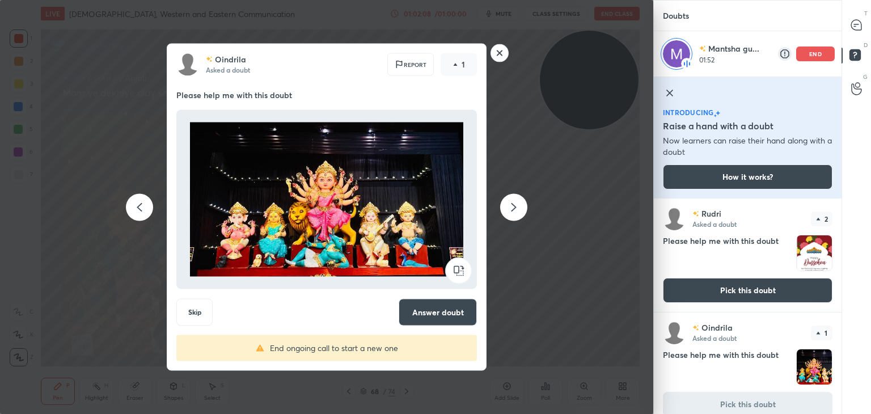
scroll to position [12, 0]
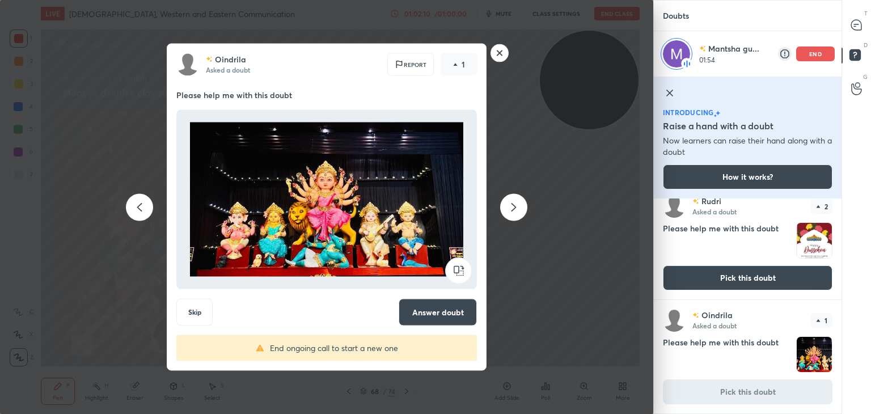
click at [416, 311] on button "Answer doubt" at bounding box center [438, 312] width 78 height 27
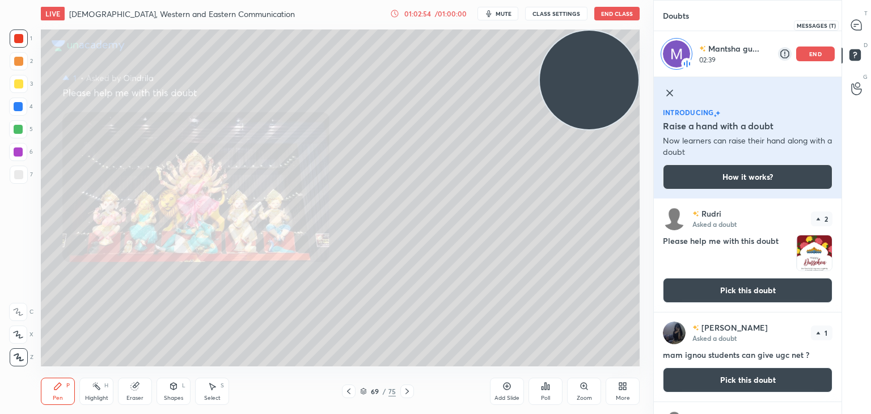
click at [857, 24] on icon at bounding box center [856, 25] width 10 height 10
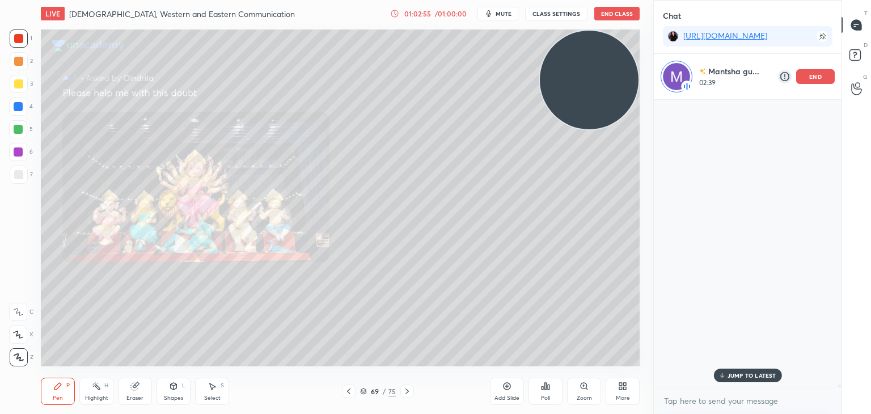
scroll to position [284, 184]
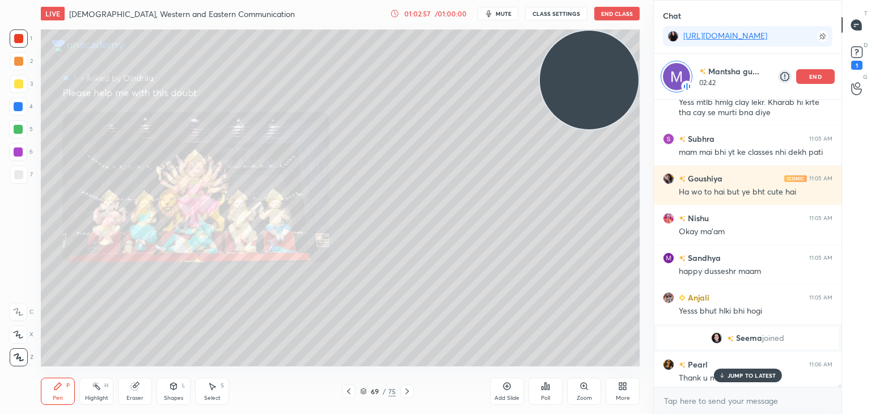
click at [733, 374] on p "JUMP TO LATEST" at bounding box center [752, 375] width 49 height 7
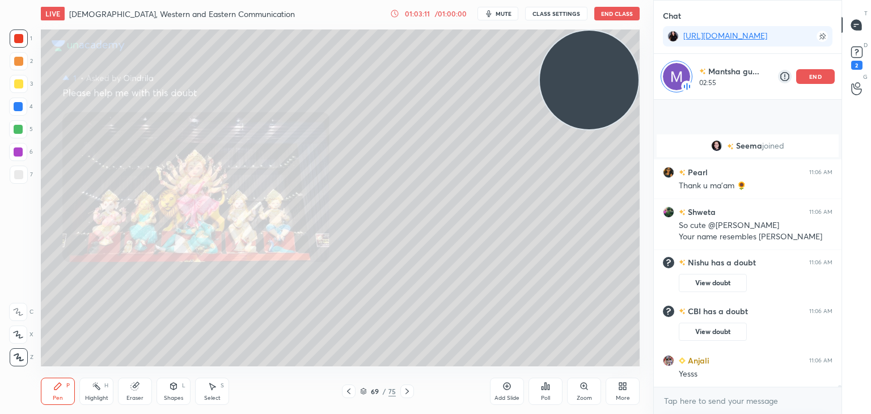
scroll to position [45546, 0]
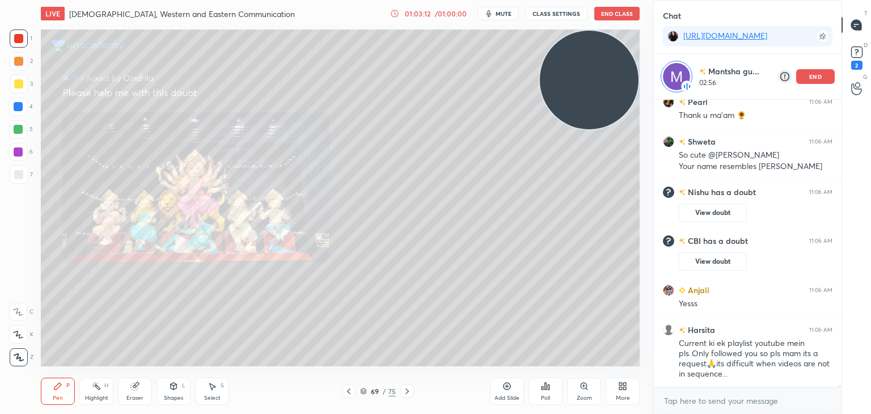
click at [809, 77] on div "end" at bounding box center [815, 76] width 39 height 15
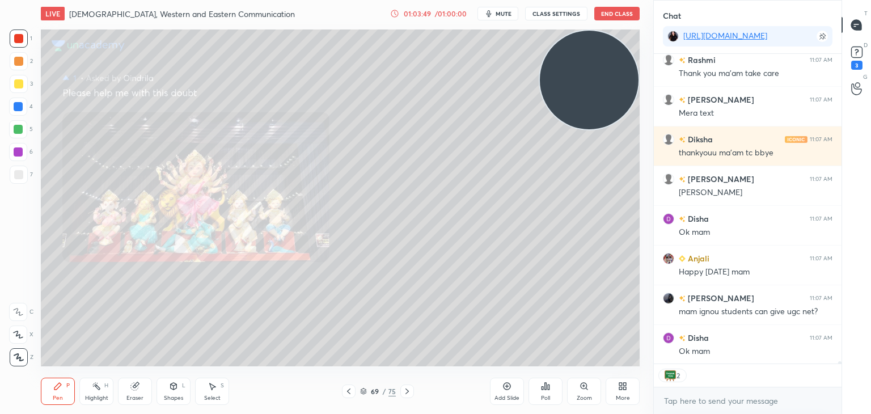
scroll to position [46054, 0]
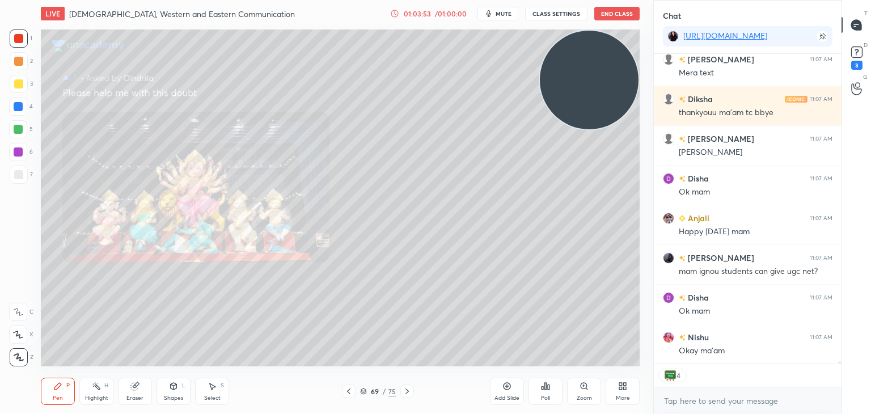
click at [610, 11] on button "End Class" at bounding box center [616, 14] width 45 height 14
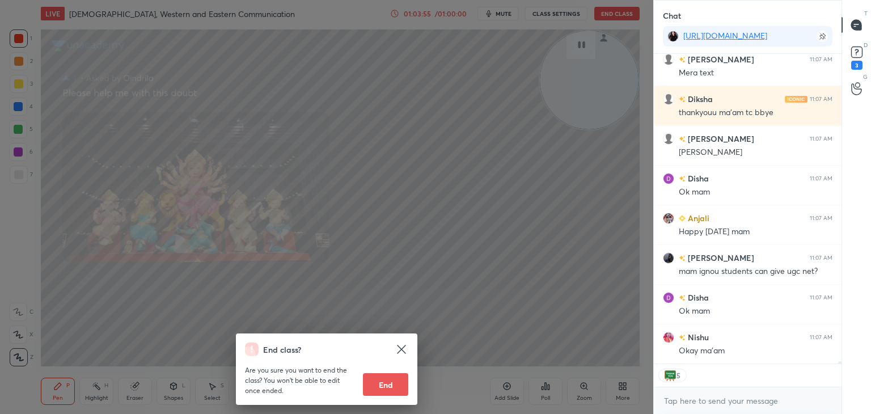
click at [381, 374] on button "End" at bounding box center [385, 384] width 45 height 23
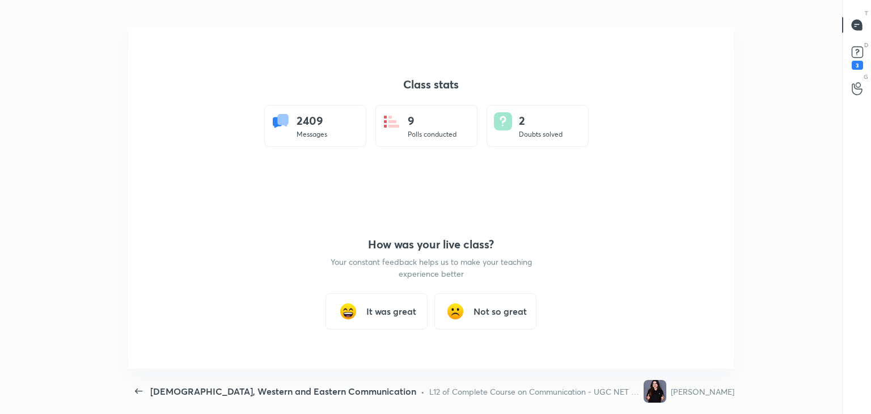
type textarea "x"
